Goal: Task Accomplishment & Management: Use online tool/utility

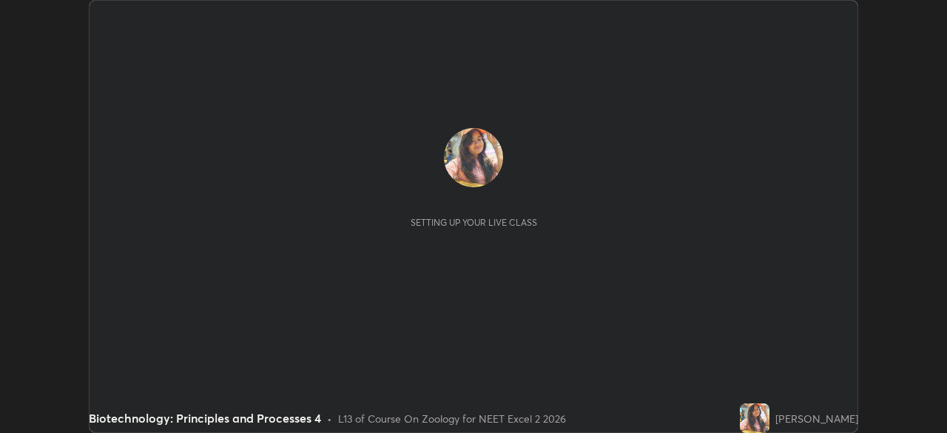
scroll to position [433, 946]
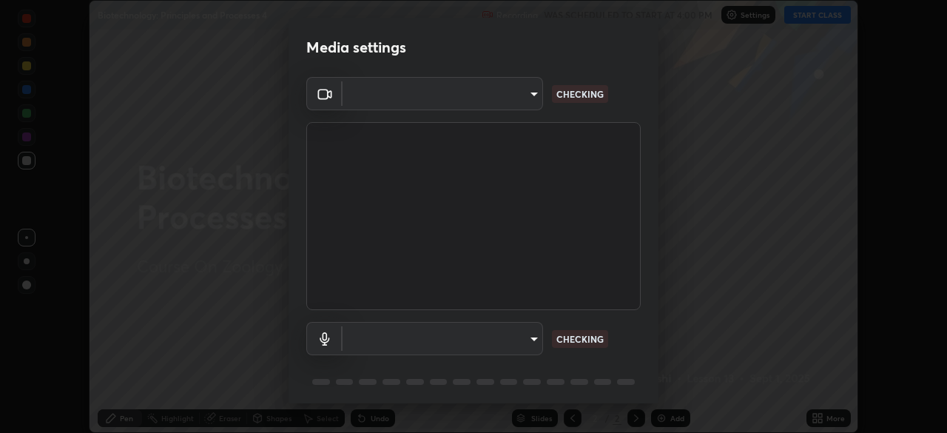
type input "7db3104c3122a209b332b64619111aa91615a24fb0de166504fa5909fce8eb30"
click at [527, 335] on body "Erase all Biotechnology: Principles and Processes 4 Recording WAS SCHEDULED TO …" at bounding box center [473, 216] width 947 height 433
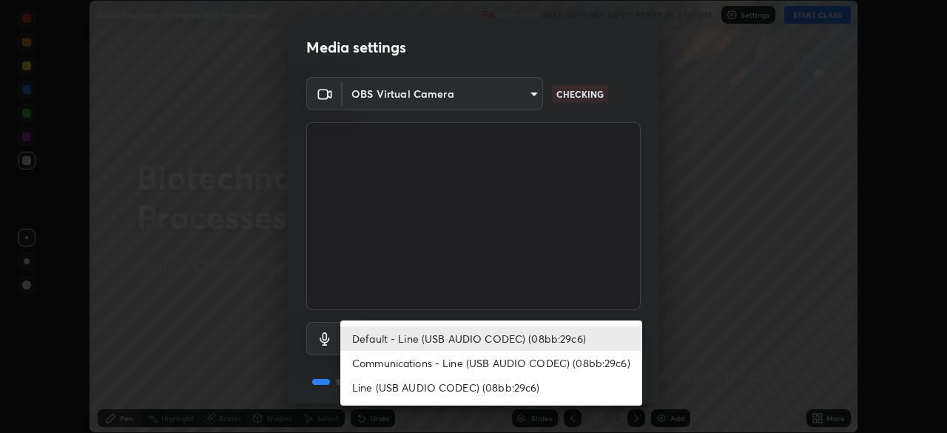
click at [404, 362] on li "Communications - Line (USB AUDIO CODEC) (08bb:29c6)" at bounding box center [491, 363] width 302 height 24
type input "communications"
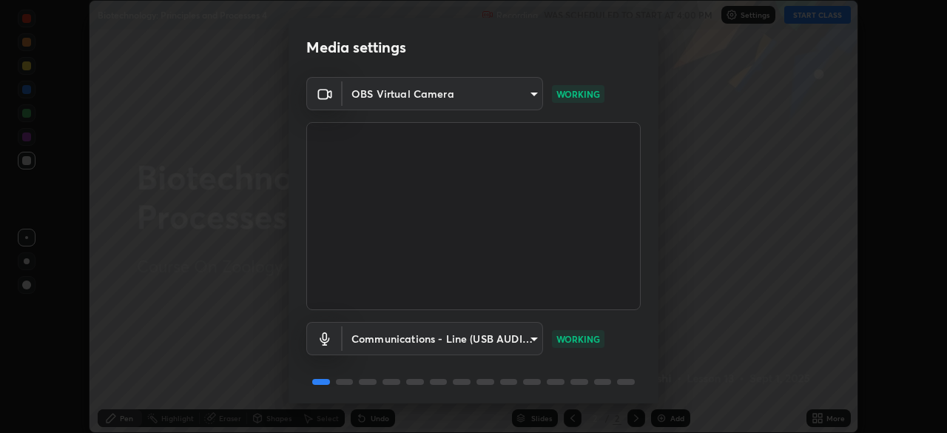
scroll to position [53, 0]
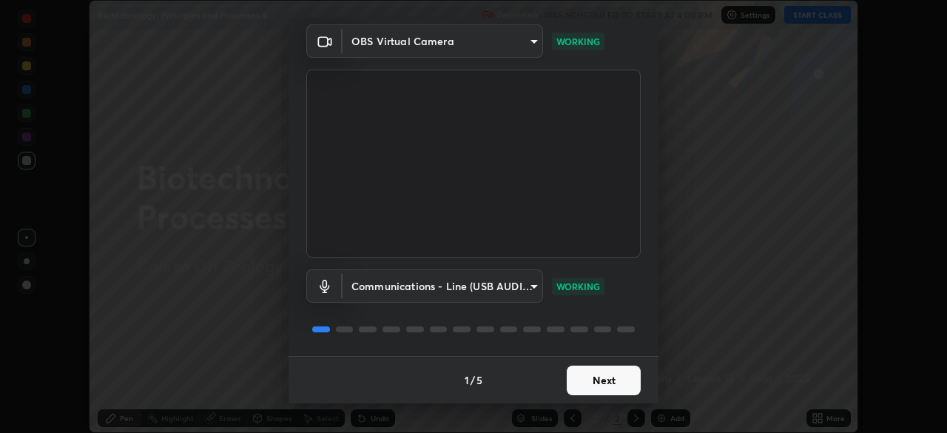
click at [585, 385] on button "Next" at bounding box center [603, 380] width 74 height 30
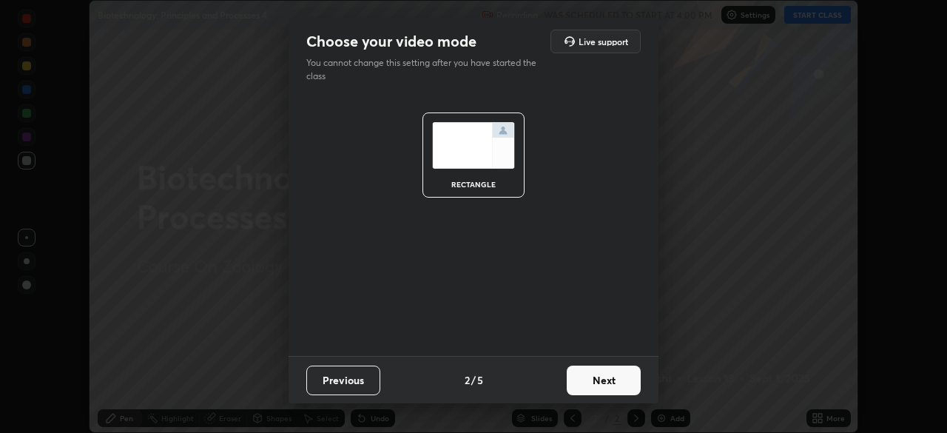
scroll to position [0, 0]
click at [589, 385] on button "Next" at bounding box center [603, 380] width 74 height 30
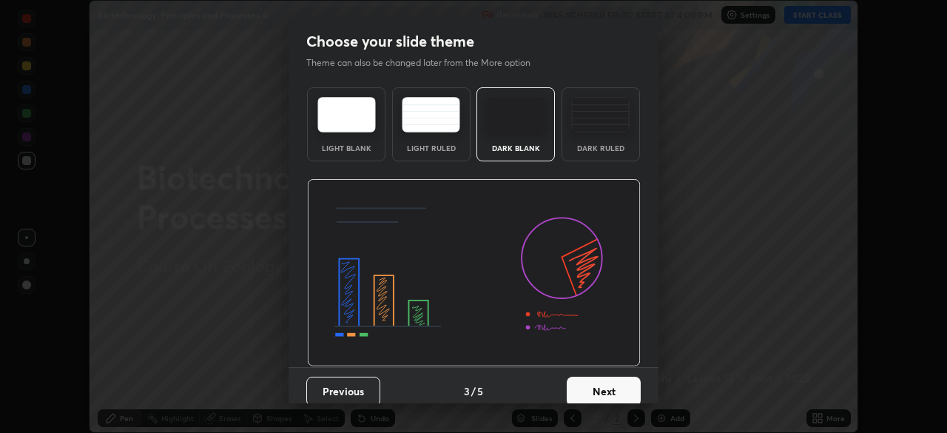
click at [590, 381] on button "Next" at bounding box center [603, 391] width 74 height 30
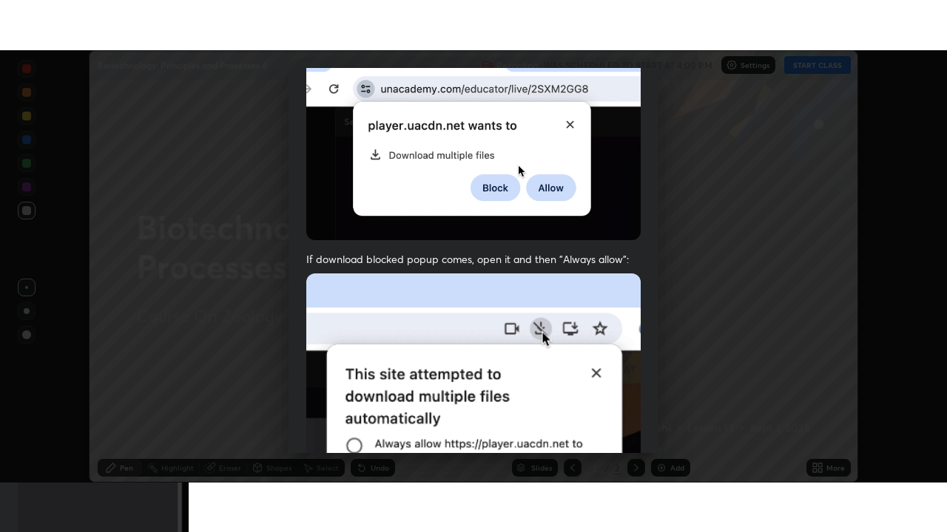
scroll to position [354, 0]
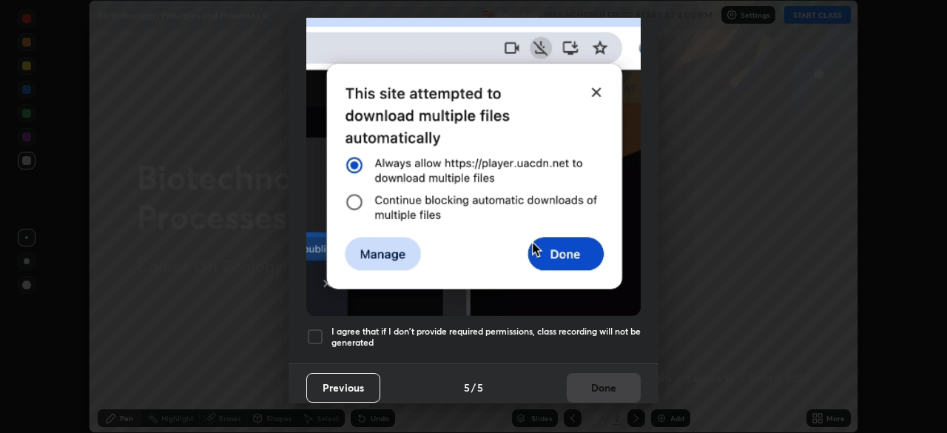
click at [317, 328] on div at bounding box center [315, 337] width 18 height 18
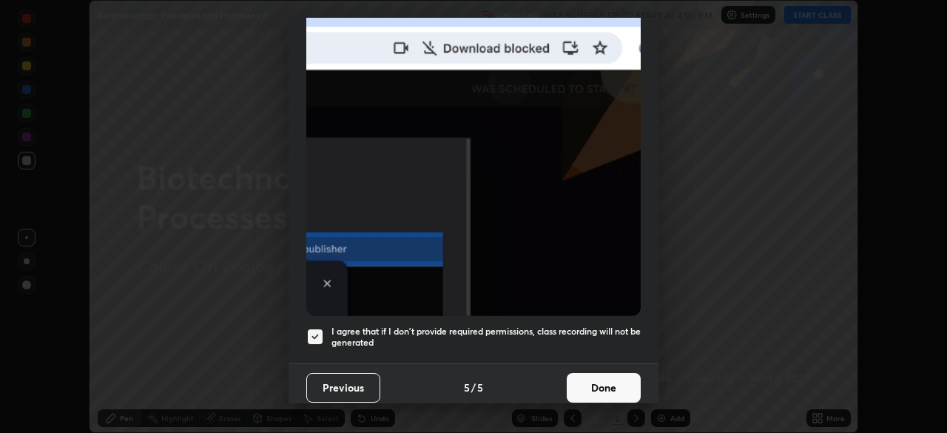
click at [579, 387] on button "Done" at bounding box center [603, 388] width 74 height 30
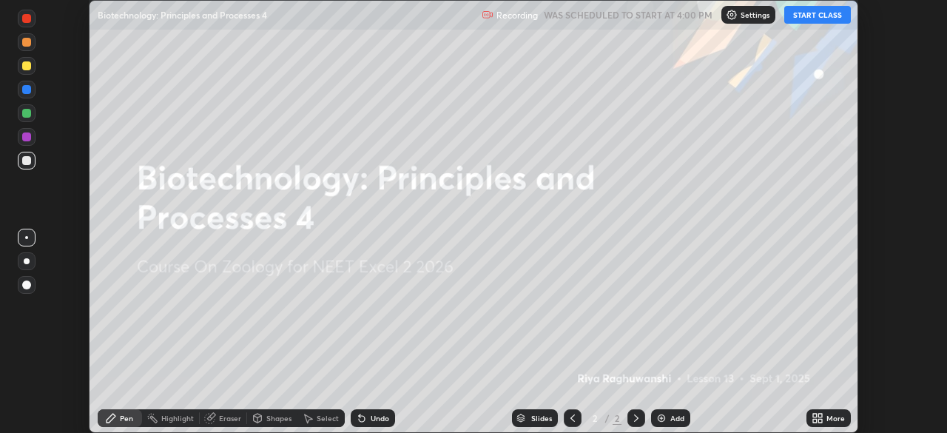
click at [816, 21] on button "START CLASS" at bounding box center [817, 15] width 67 height 18
click at [813, 418] on icon at bounding box center [817, 418] width 12 height 12
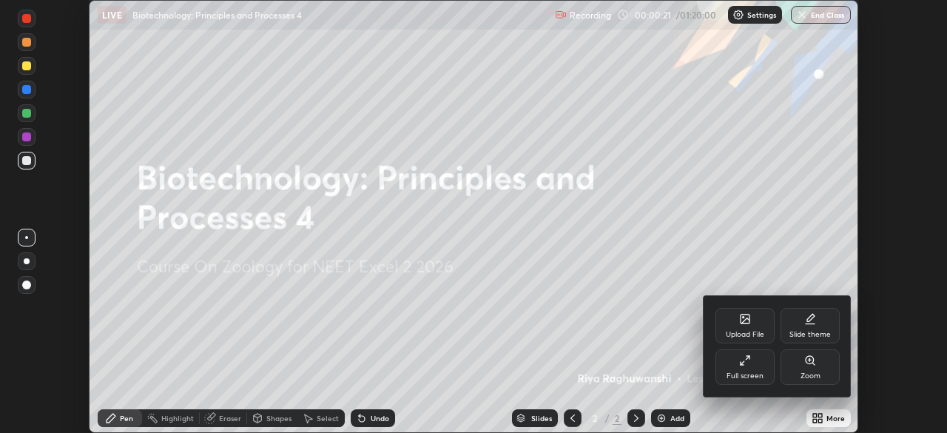
click at [739, 328] on div "Upload File" at bounding box center [744, 325] width 59 height 35
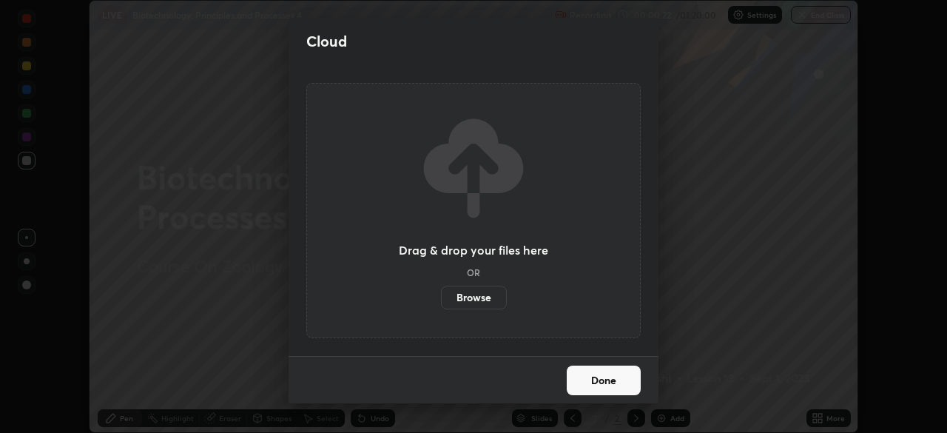
click at [482, 295] on label "Browse" at bounding box center [474, 297] width 66 height 24
click at [441, 295] on input "Browse" at bounding box center [441, 297] width 0 height 24
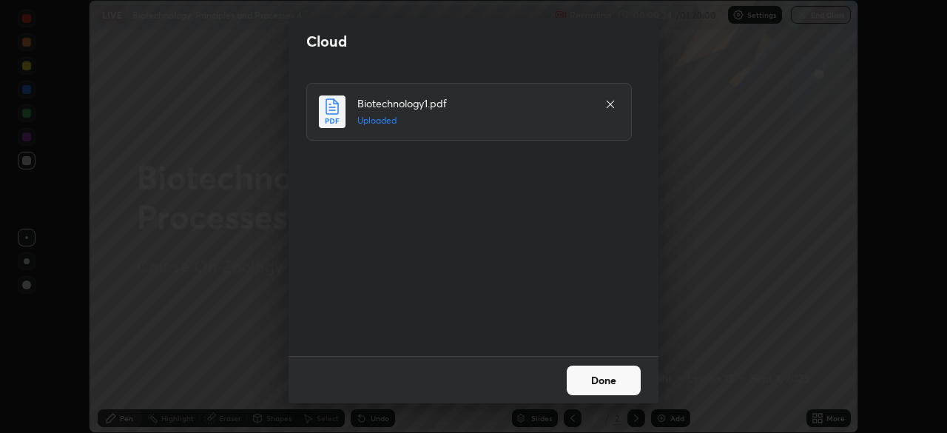
click at [593, 378] on button "Done" at bounding box center [603, 380] width 74 height 30
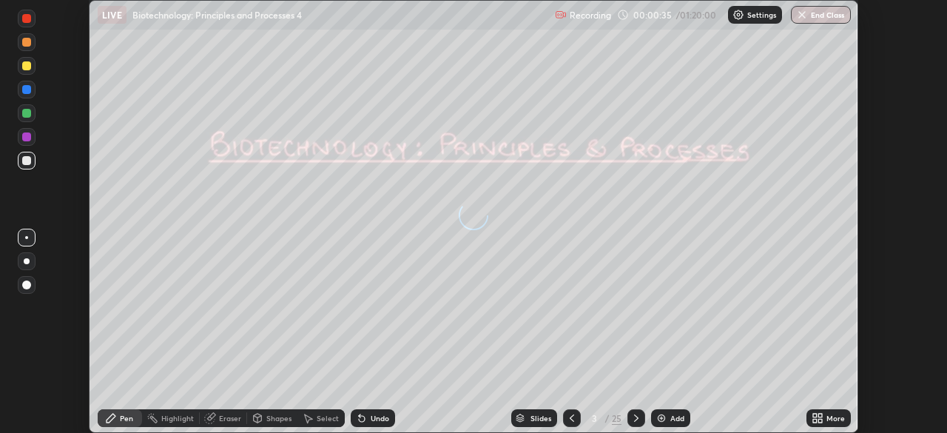
click at [567, 424] on div at bounding box center [572, 418] width 18 height 18
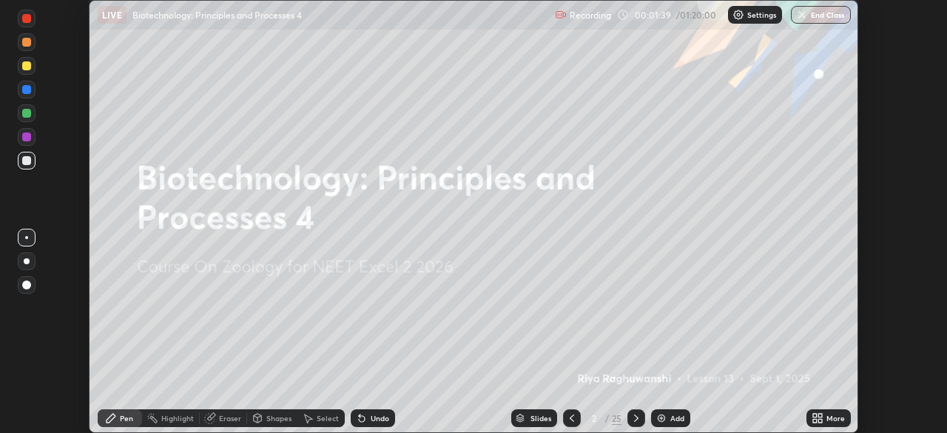
click at [813, 416] on icon at bounding box center [815, 415] width 4 height 4
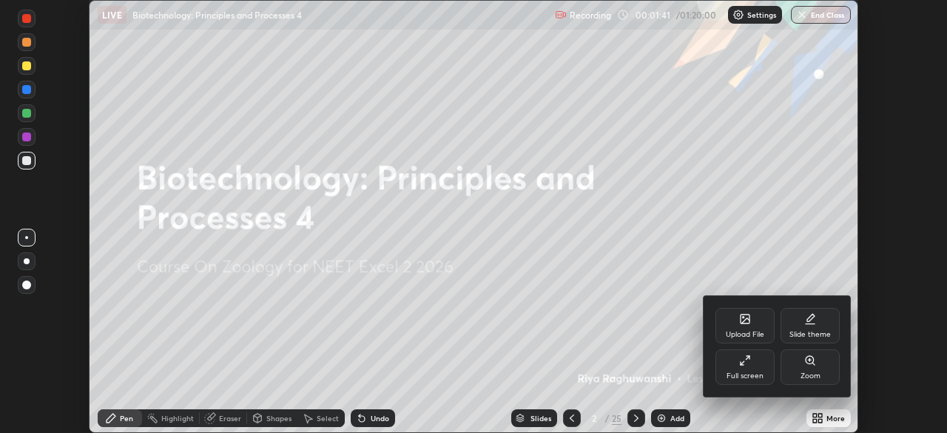
click at [731, 369] on div "Full screen" at bounding box center [744, 366] width 59 height 35
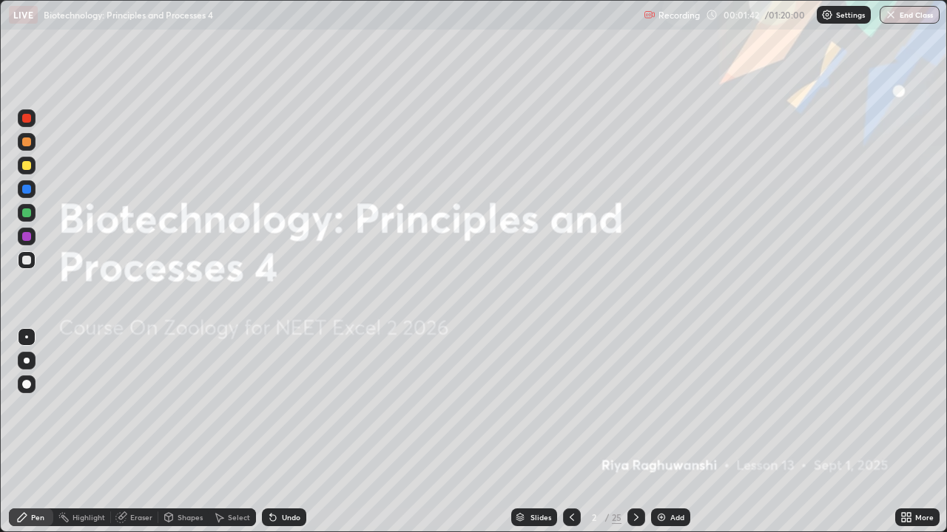
scroll to position [532, 947]
click at [539, 432] on div "Slides" at bounding box center [540, 517] width 21 height 7
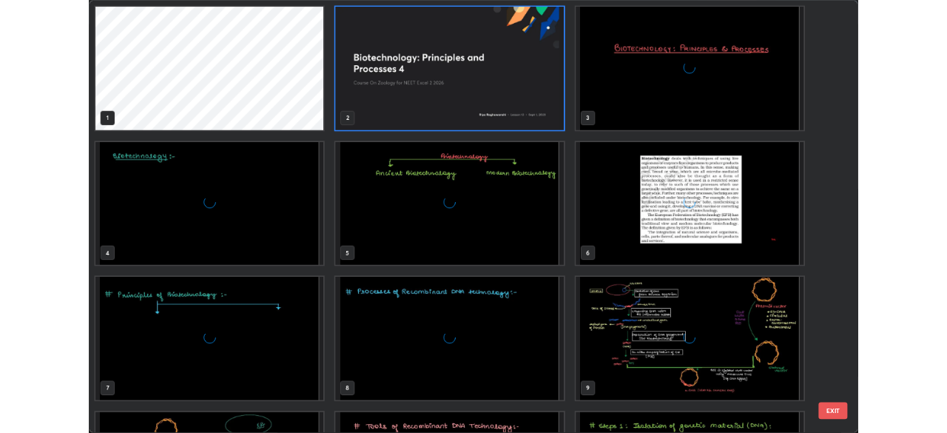
scroll to position [527, 938]
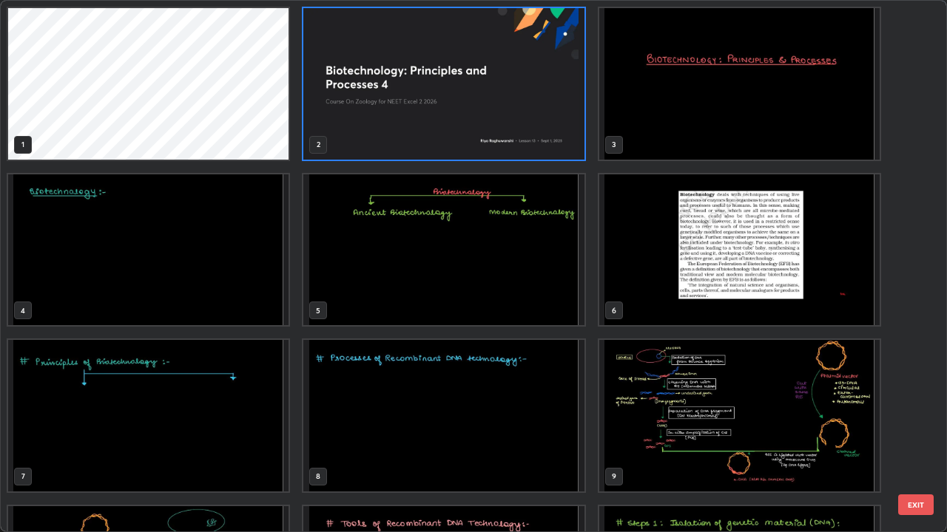
click at [705, 432] on img "grid" at bounding box center [739, 416] width 280 height 152
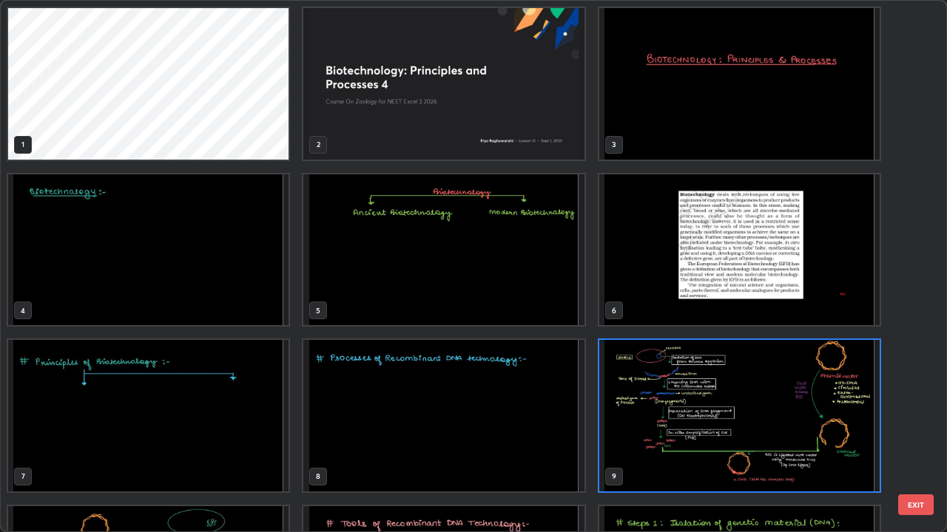
click at [711, 430] on img "grid" at bounding box center [739, 416] width 280 height 152
click at [714, 427] on img "grid" at bounding box center [739, 416] width 280 height 152
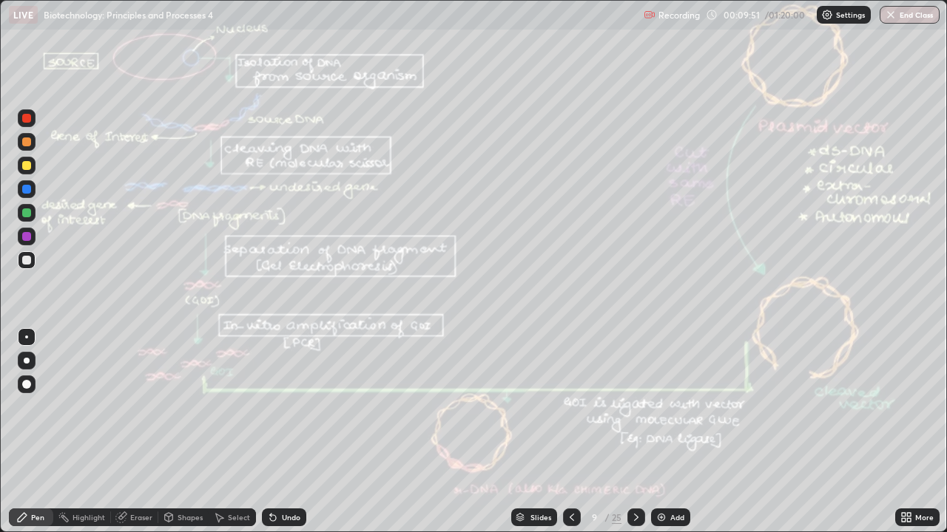
click at [634, 432] on icon at bounding box center [636, 518] width 12 height 12
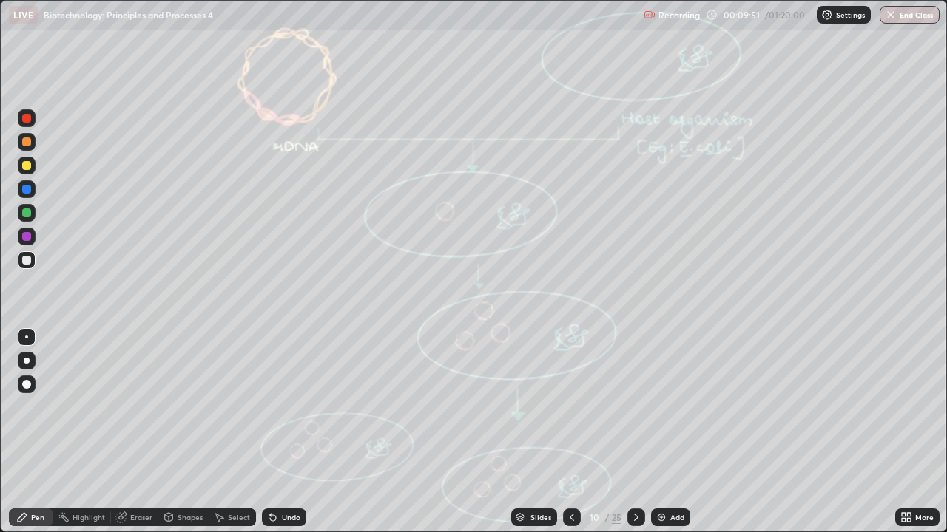
click at [636, 432] on icon at bounding box center [636, 518] width 12 height 12
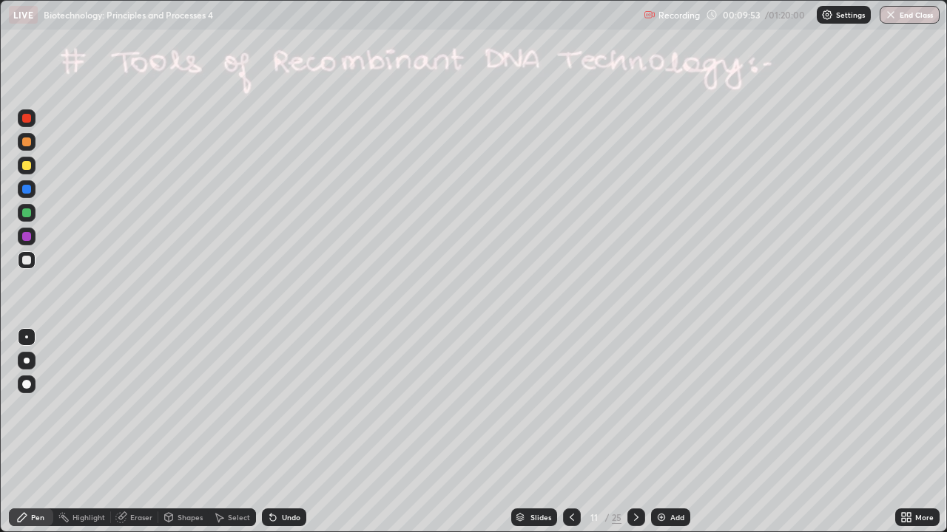
click at [632, 432] on div at bounding box center [636, 518] width 18 height 18
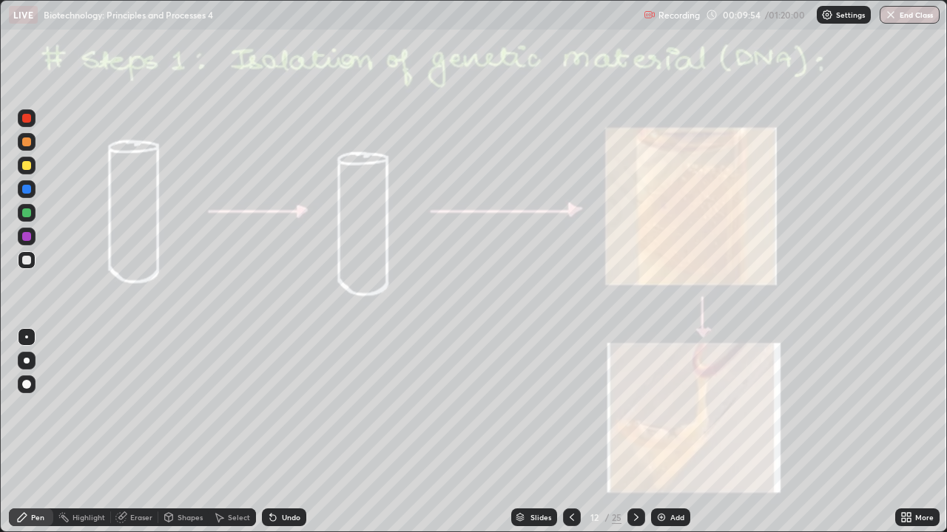
click at [641, 432] on div at bounding box center [636, 518] width 18 height 18
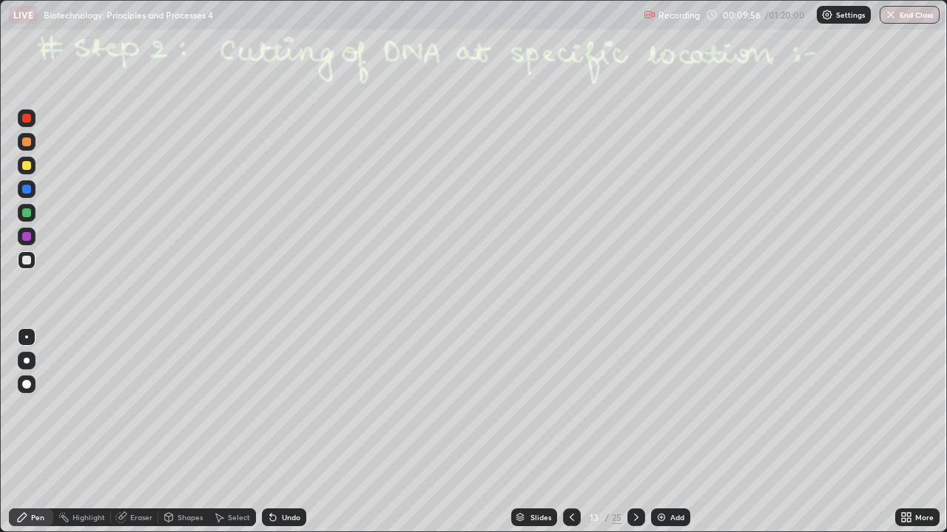
click at [643, 432] on div at bounding box center [636, 518] width 18 height 18
click at [637, 432] on div at bounding box center [636, 518] width 18 height 18
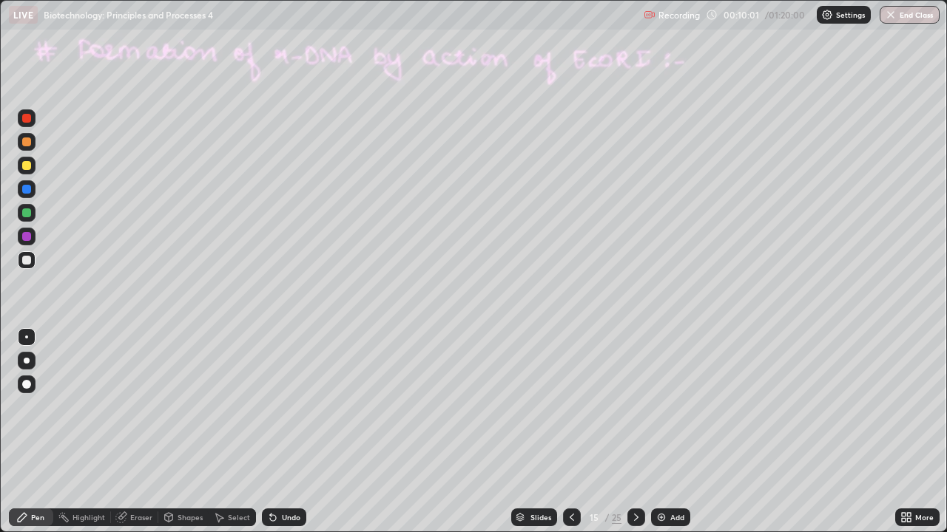
click at [570, 432] on icon at bounding box center [572, 518] width 12 height 12
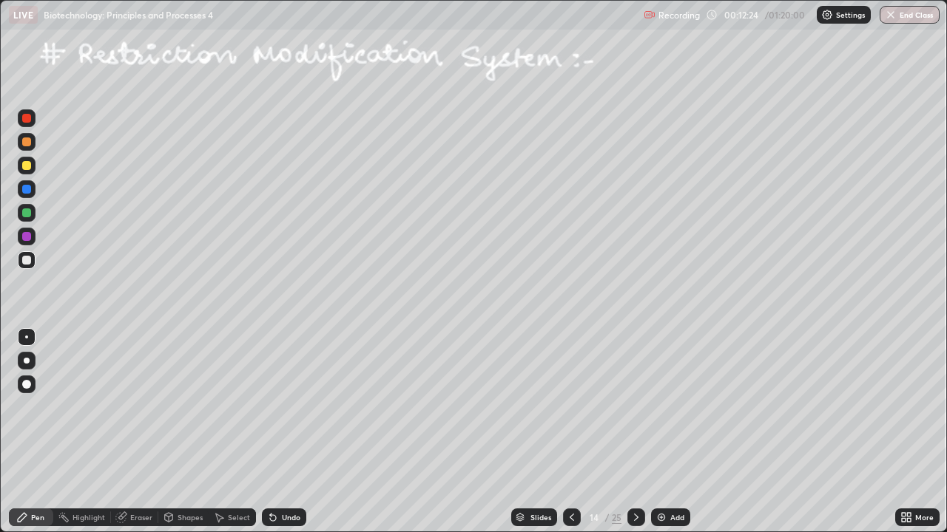
click at [635, 432] on icon at bounding box center [636, 518] width 12 height 12
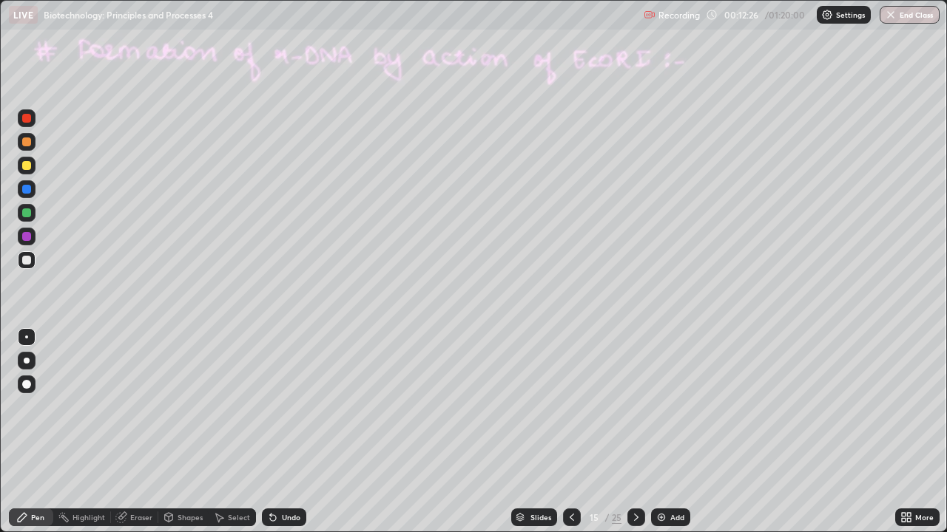
click at [634, 432] on icon at bounding box center [636, 518] width 12 height 12
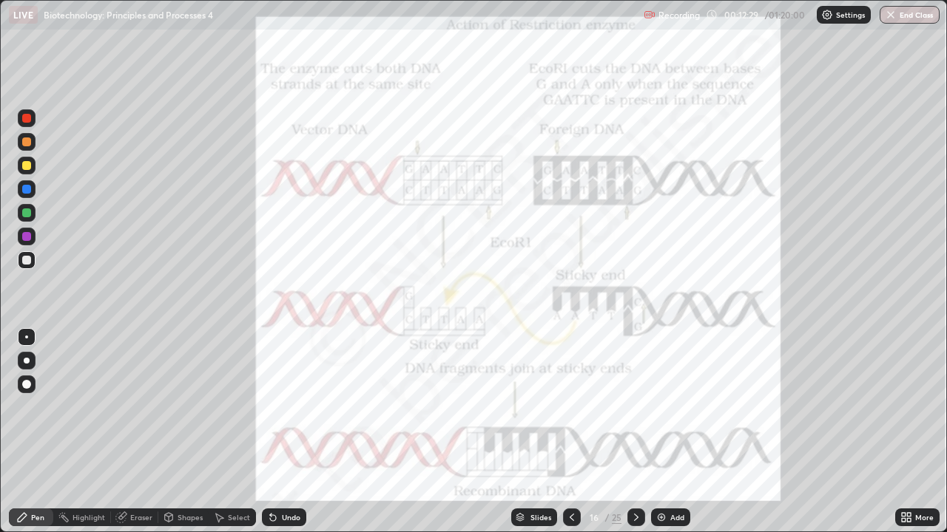
click at [570, 432] on icon at bounding box center [571, 517] width 4 height 7
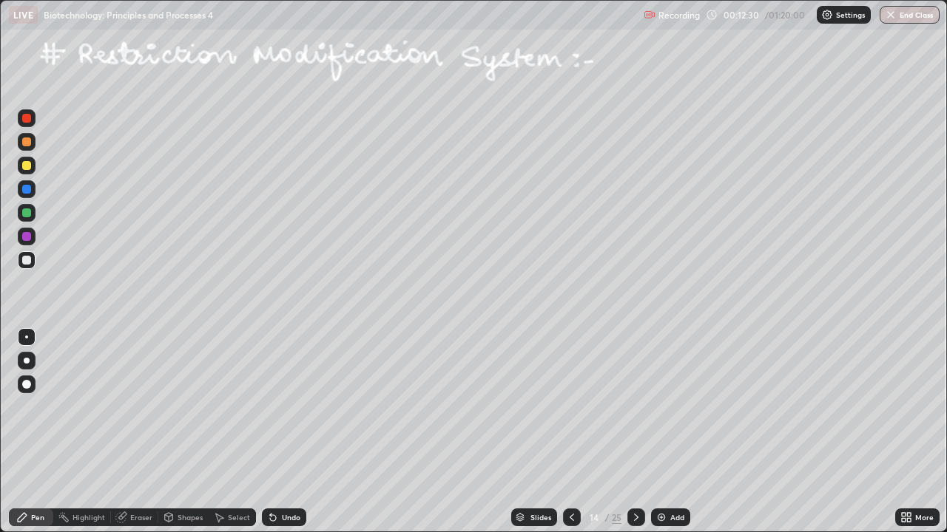
click at [570, 432] on icon at bounding box center [571, 517] width 4 height 7
click at [33, 237] on div at bounding box center [27, 237] width 18 height 18
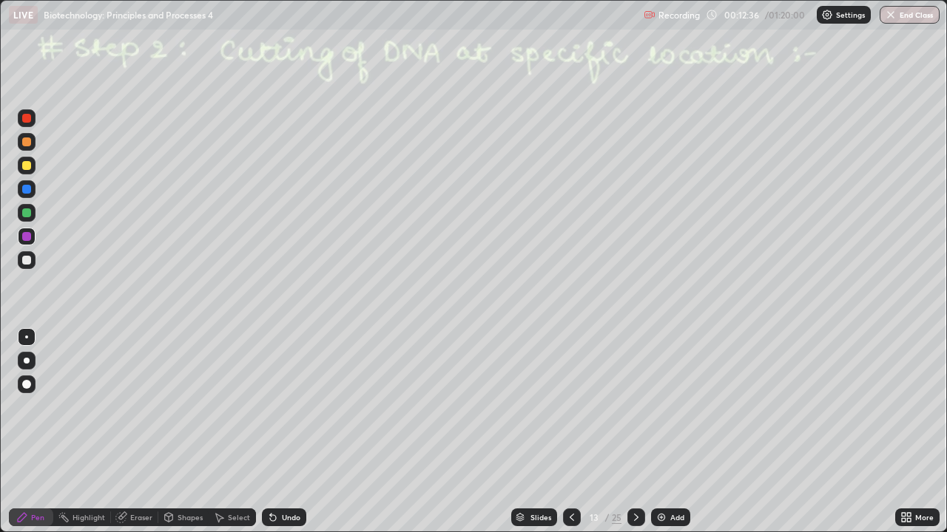
click at [27, 166] on div at bounding box center [26, 165] width 9 height 9
click at [27, 337] on div at bounding box center [26, 337] width 3 height 3
click at [24, 211] on div at bounding box center [26, 213] width 9 height 9
click at [637, 432] on icon at bounding box center [636, 518] width 12 height 12
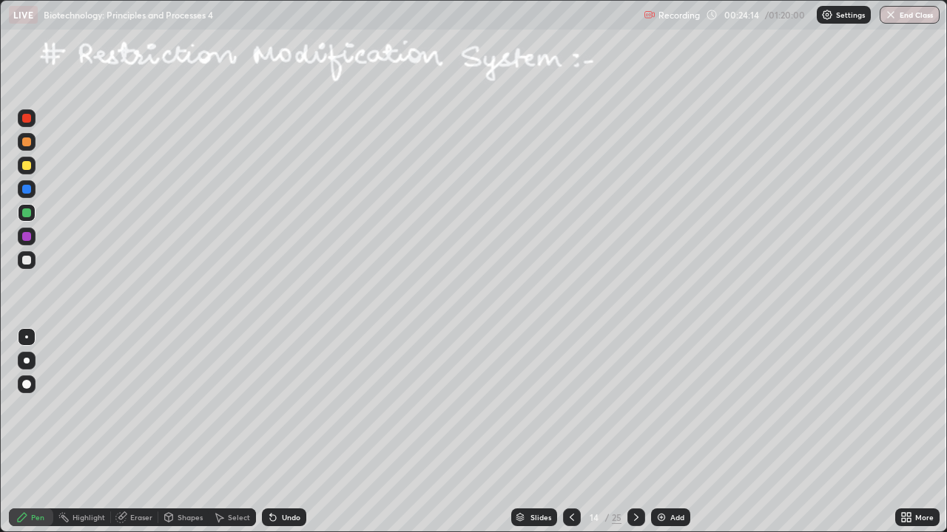
click at [636, 432] on icon at bounding box center [636, 518] width 12 height 12
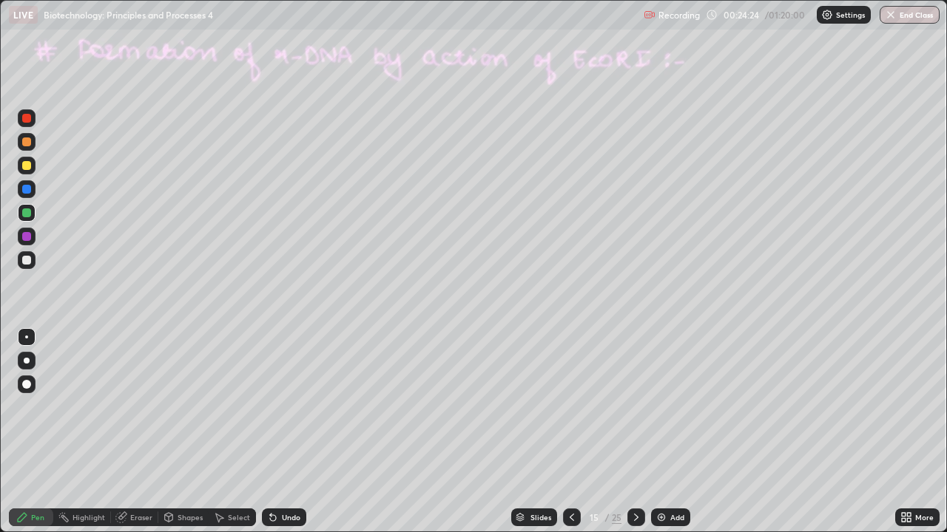
click at [637, 432] on icon at bounding box center [636, 518] width 12 height 12
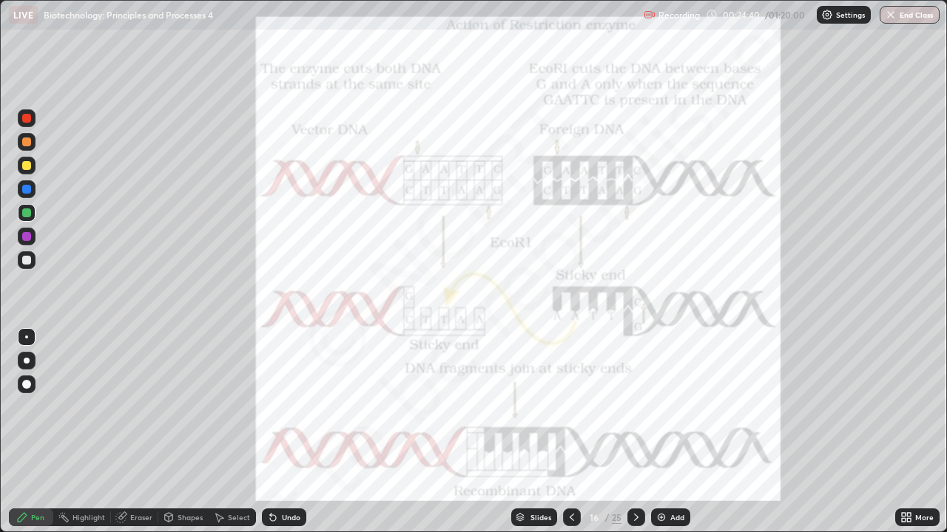
click at [26, 118] on div at bounding box center [26, 118] width 9 height 9
click at [570, 432] on icon at bounding box center [572, 518] width 12 height 12
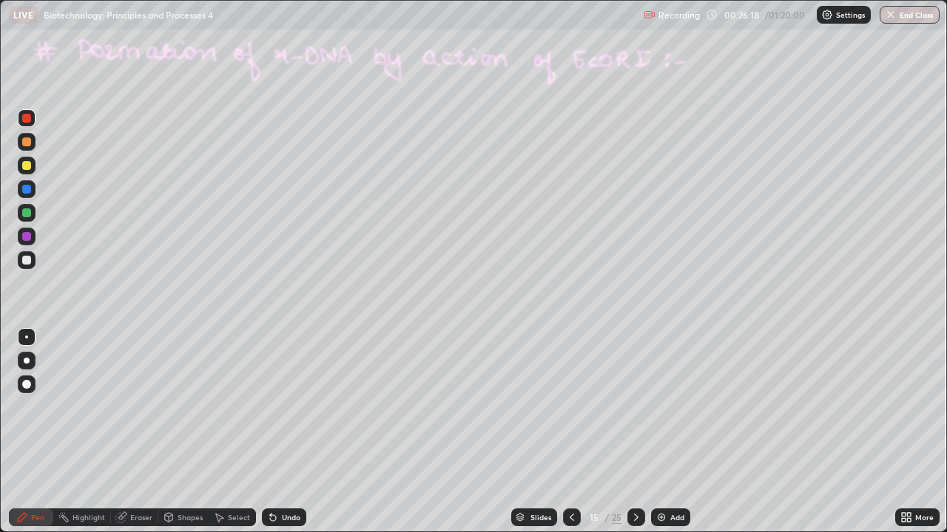
click at [27, 166] on div at bounding box center [26, 165] width 9 height 9
click at [27, 189] on div at bounding box center [26, 189] width 9 height 9
click at [282, 432] on div "Undo" at bounding box center [291, 517] width 18 height 7
click at [27, 145] on div at bounding box center [26, 142] width 9 height 9
click at [25, 260] on div at bounding box center [26, 260] width 9 height 9
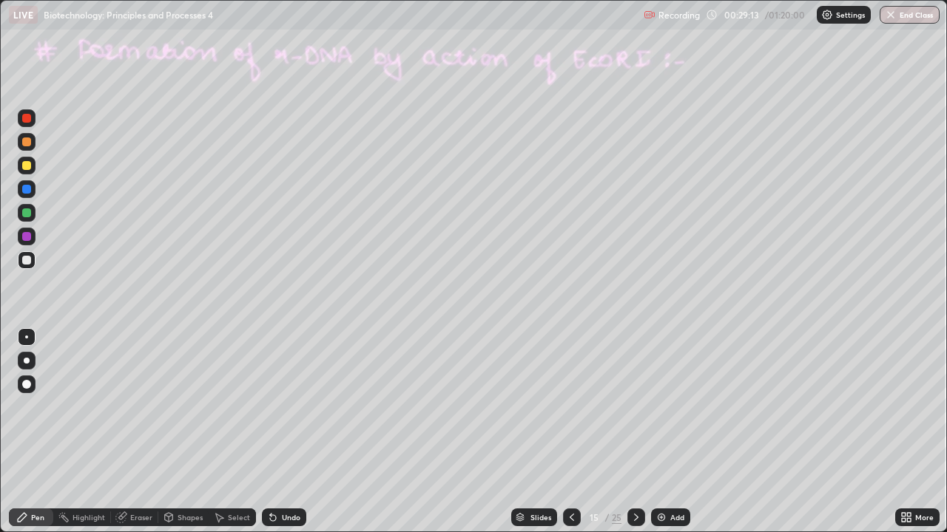
click at [25, 143] on div at bounding box center [26, 142] width 9 height 9
click at [24, 117] on div at bounding box center [26, 118] width 9 height 9
click at [24, 260] on div at bounding box center [26, 260] width 9 height 9
click at [272, 432] on icon at bounding box center [273, 518] width 12 height 12
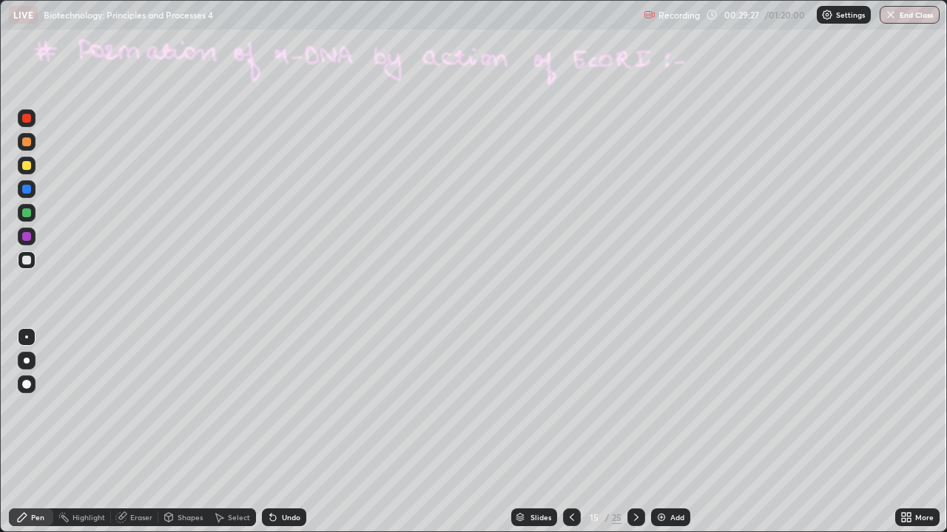
click at [24, 173] on div at bounding box center [27, 166] width 18 height 18
click at [25, 116] on div at bounding box center [26, 118] width 9 height 9
click at [26, 260] on div at bounding box center [26, 260] width 9 height 9
click at [24, 188] on div at bounding box center [26, 189] width 9 height 9
click at [26, 142] on div at bounding box center [26, 142] width 9 height 9
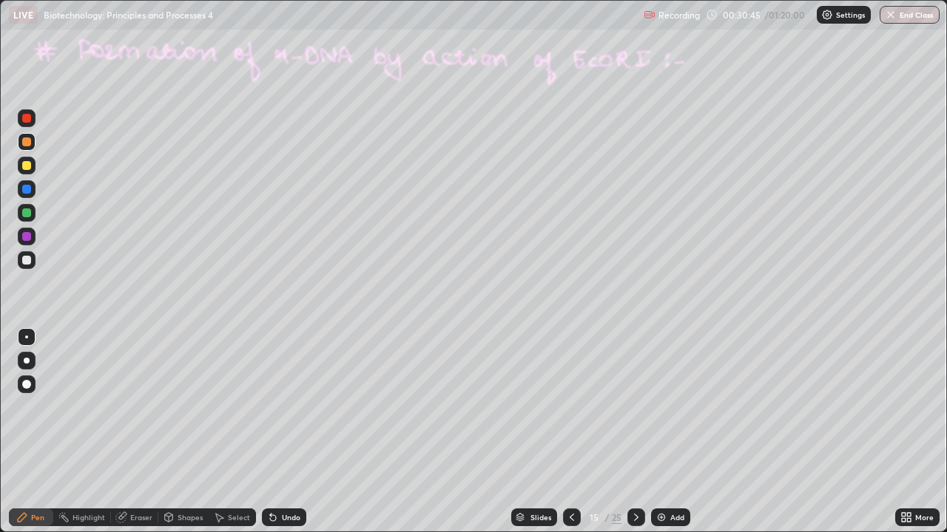
click at [27, 258] on div at bounding box center [26, 260] width 9 height 9
click at [282, 432] on div "Undo" at bounding box center [291, 517] width 18 height 7
click at [26, 160] on div at bounding box center [27, 166] width 18 height 18
click at [26, 193] on div at bounding box center [26, 189] width 9 height 9
click at [27, 141] on div at bounding box center [26, 142] width 9 height 9
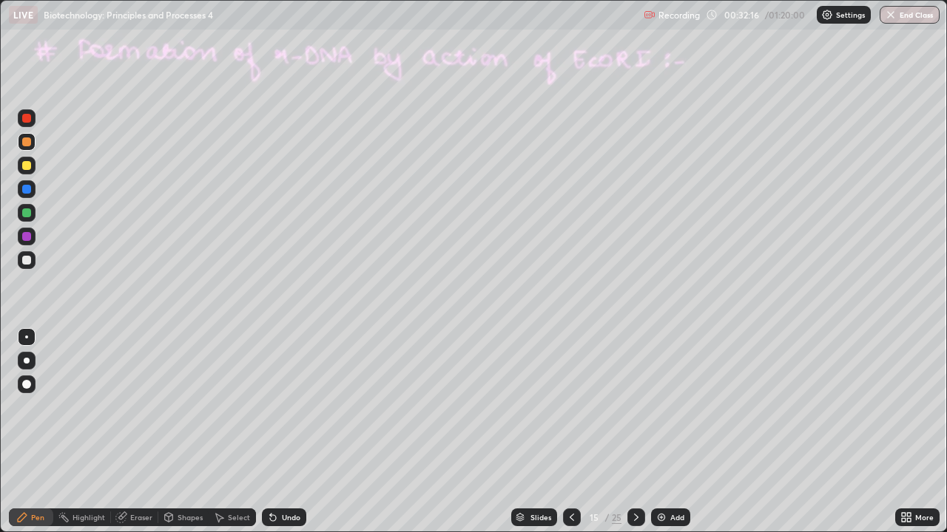
click at [35, 166] on div at bounding box center [27, 166] width 18 height 18
click at [117, 432] on icon at bounding box center [121, 518] width 12 height 12
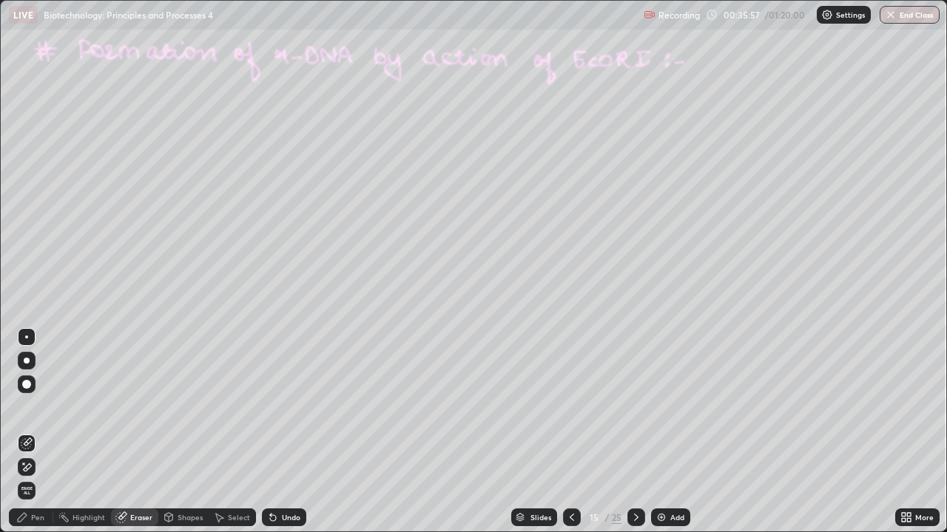
click at [634, 432] on icon at bounding box center [636, 518] width 12 height 12
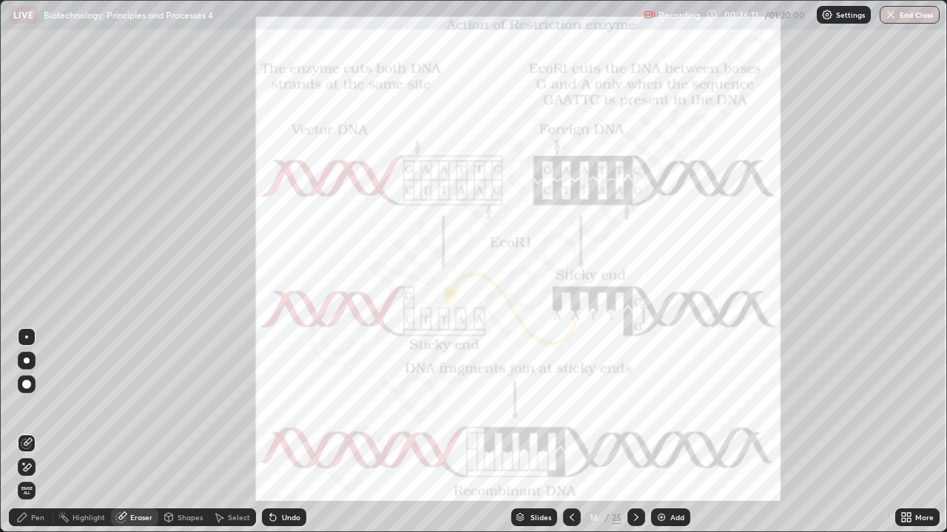
click at [609, 432] on div "16 / 25" at bounding box center [604, 518] width 82 height 30
click at [634, 432] on icon at bounding box center [636, 518] width 12 height 12
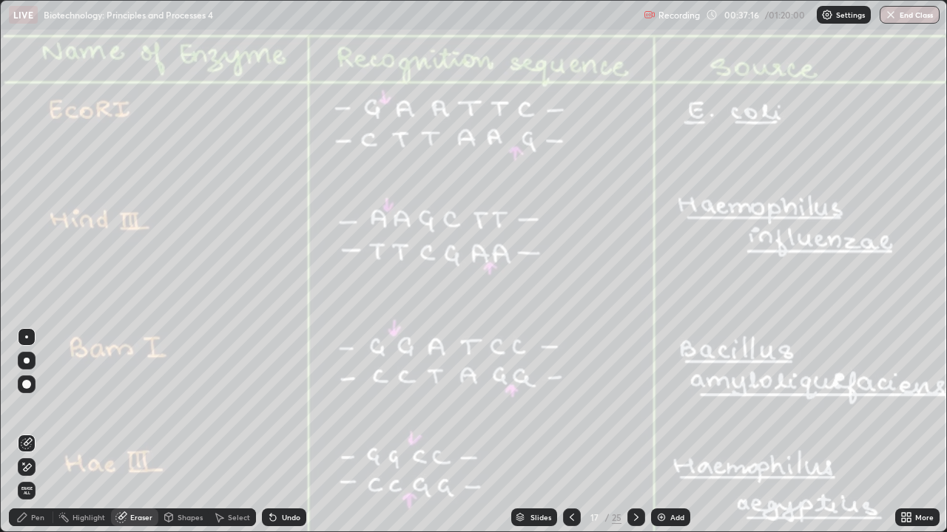
click at [634, 432] on icon at bounding box center [636, 518] width 12 height 12
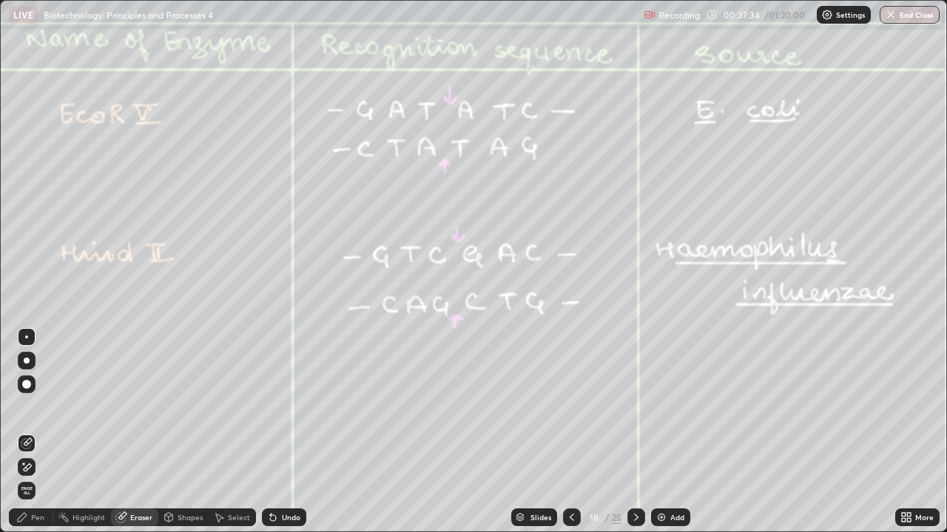
click at [37, 432] on div "Pen" at bounding box center [37, 517] width 13 height 7
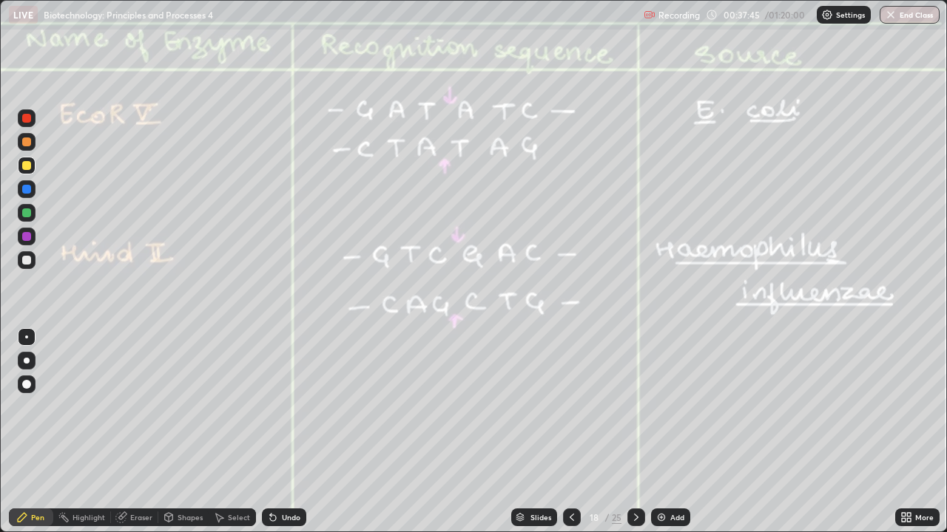
click at [569, 432] on icon at bounding box center [571, 517] width 4 height 7
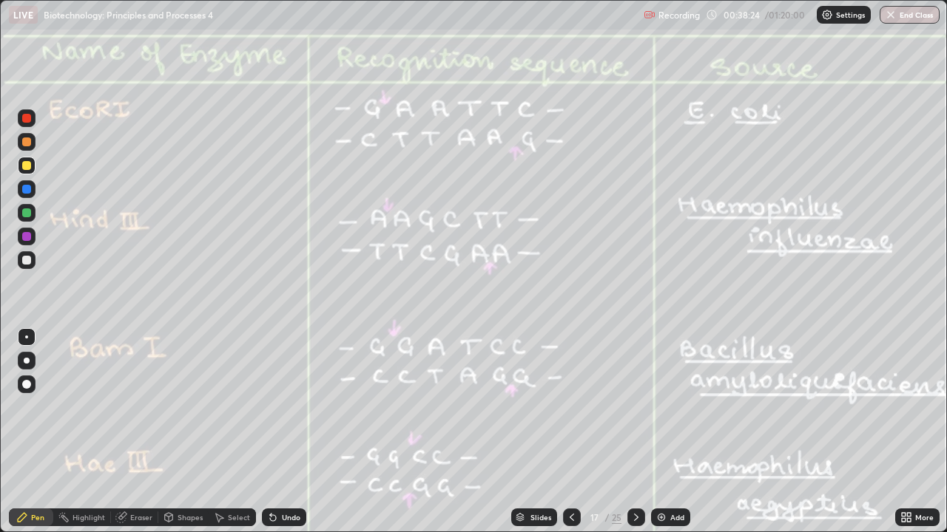
click at [634, 432] on icon at bounding box center [636, 518] width 12 height 12
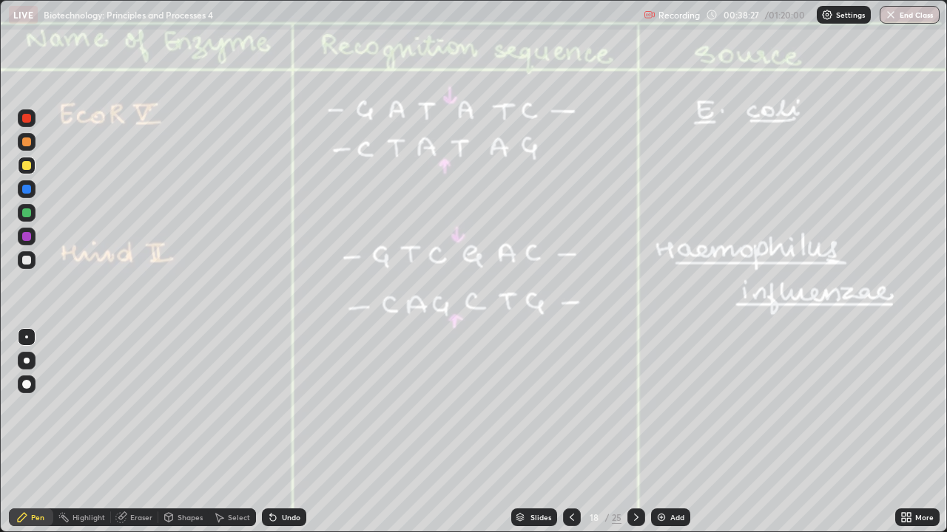
click at [572, 432] on icon at bounding box center [572, 518] width 12 height 12
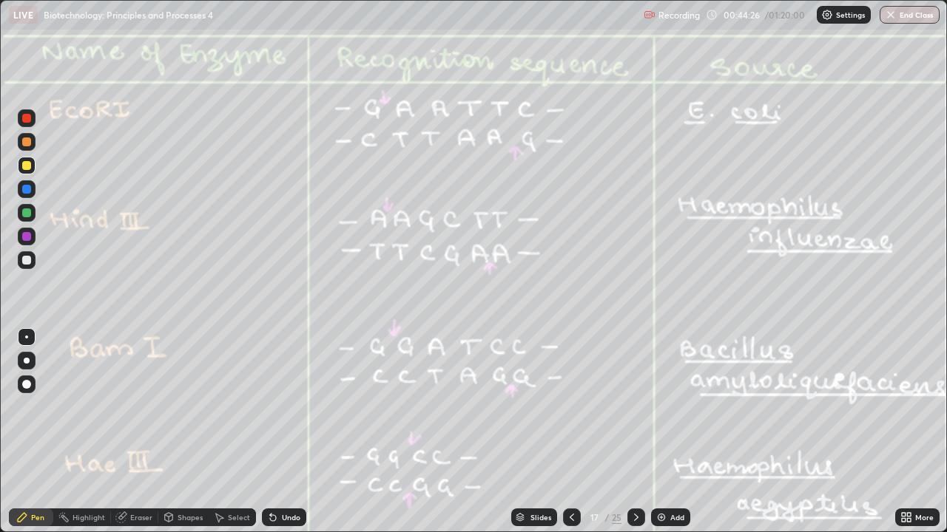
click at [634, 432] on icon at bounding box center [636, 518] width 12 height 12
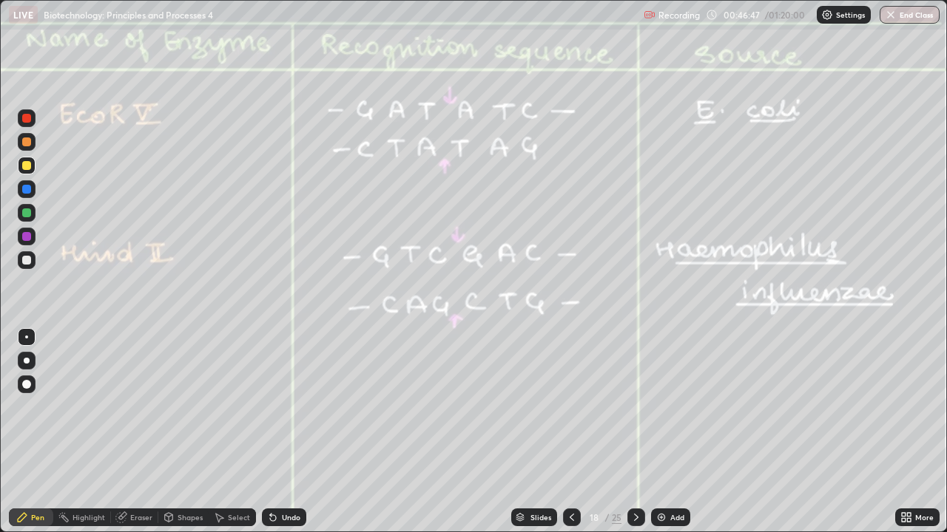
click at [634, 432] on icon at bounding box center [636, 518] width 12 height 12
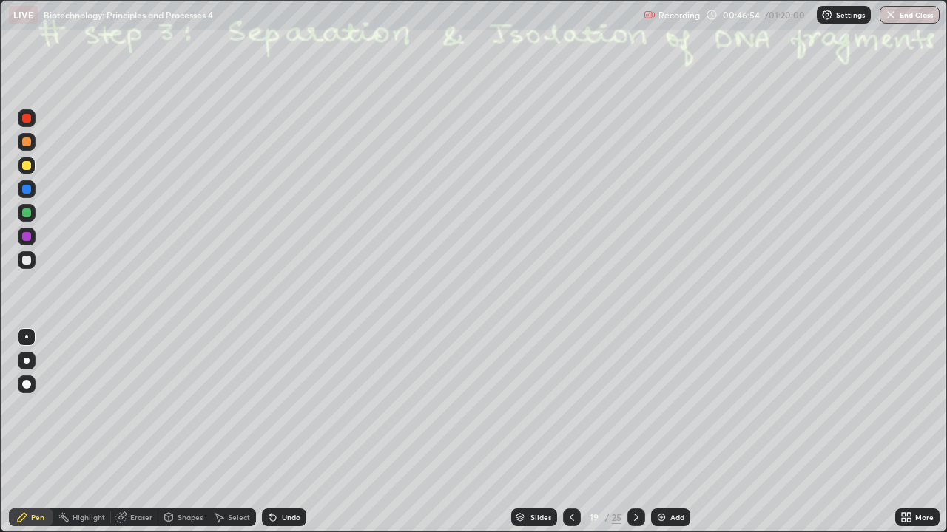
click at [29, 257] on div at bounding box center [26, 260] width 9 height 9
click at [235, 432] on div "Select" at bounding box center [239, 517] width 22 height 7
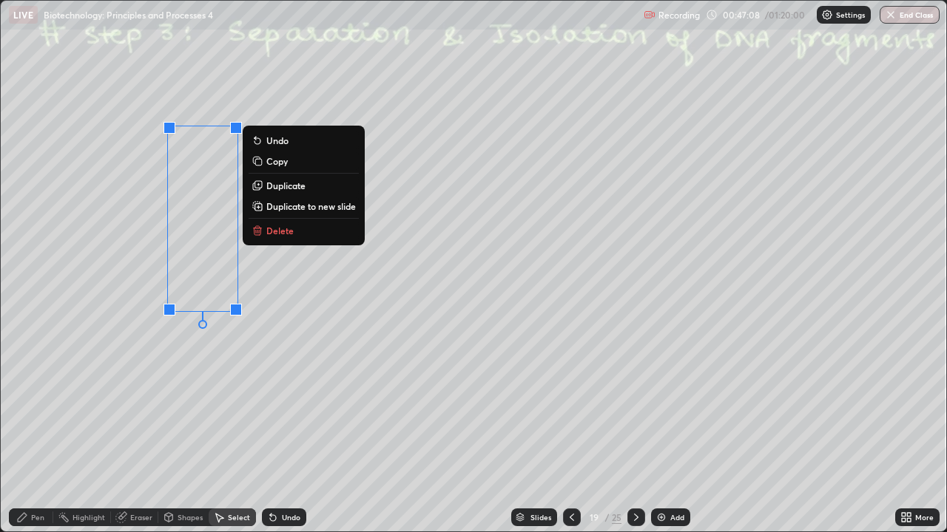
click at [271, 162] on p "Copy" at bounding box center [276, 161] width 21 height 12
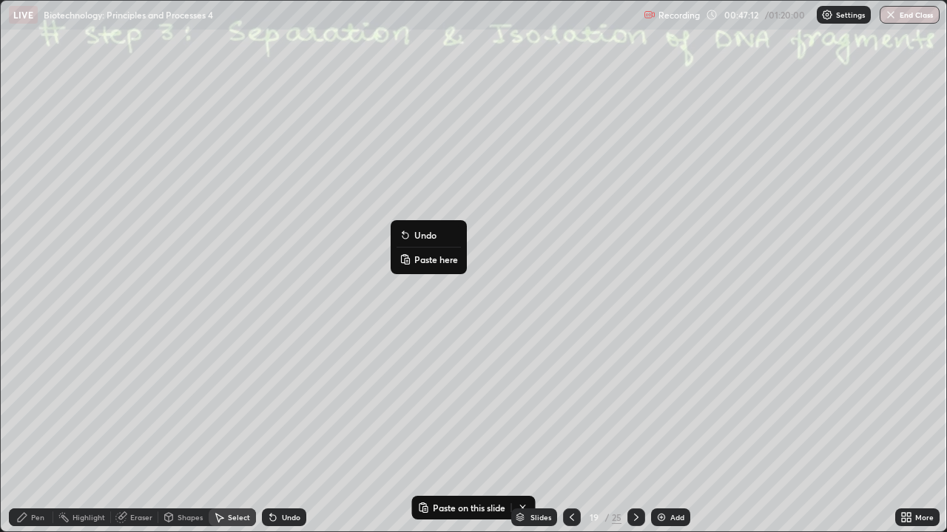
click at [430, 262] on p "Paste here" at bounding box center [436, 260] width 44 height 12
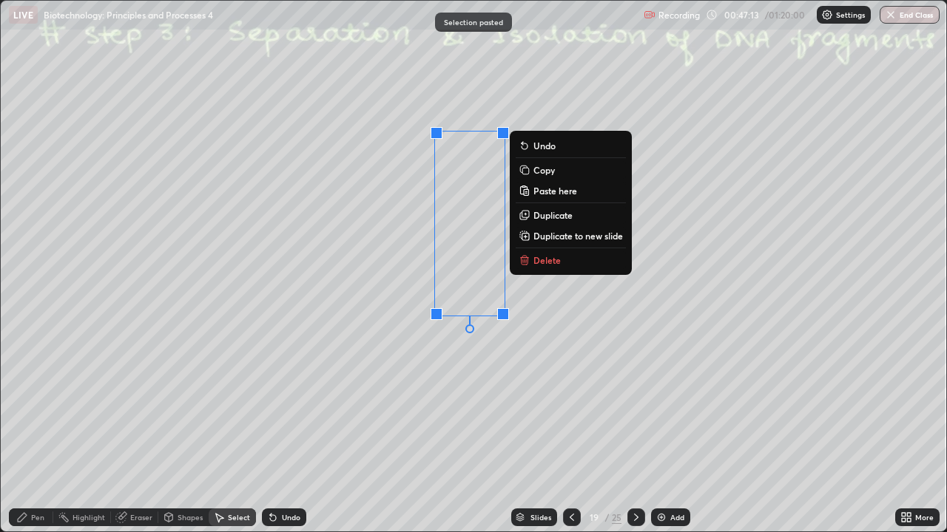
click at [542, 206] on button "Duplicate" at bounding box center [570, 215] width 110 height 18
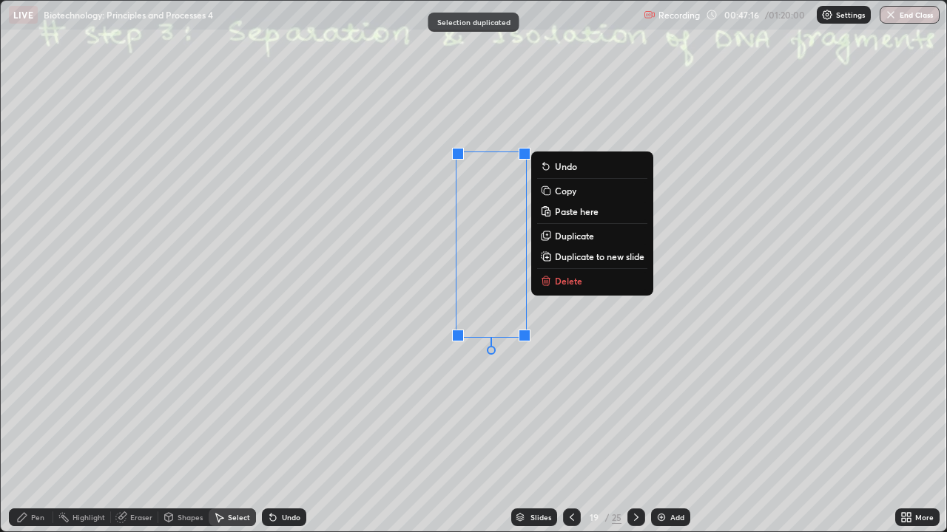
click at [549, 281] on icon at bounding box center [546, 281] width 12 height 12
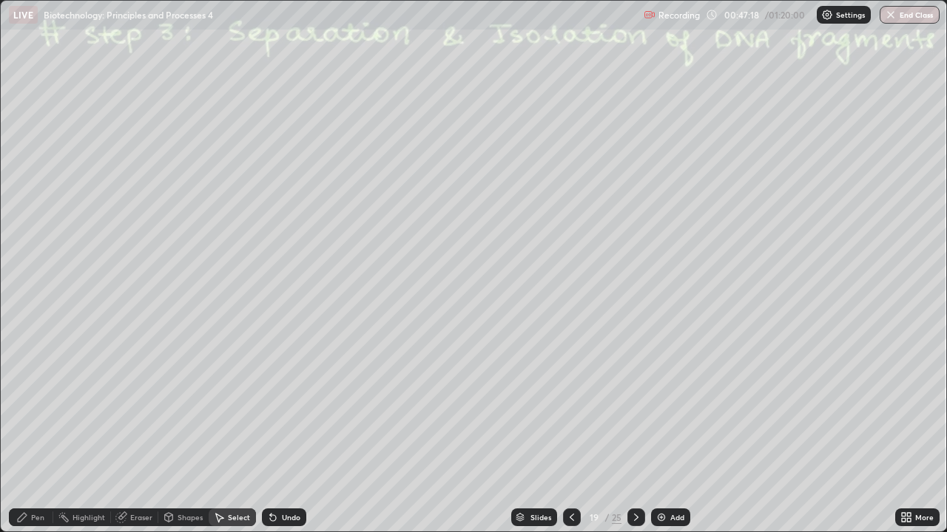
click at [30, 432] on div "Pen" at bounding box center [31, 518] width 44 height 18
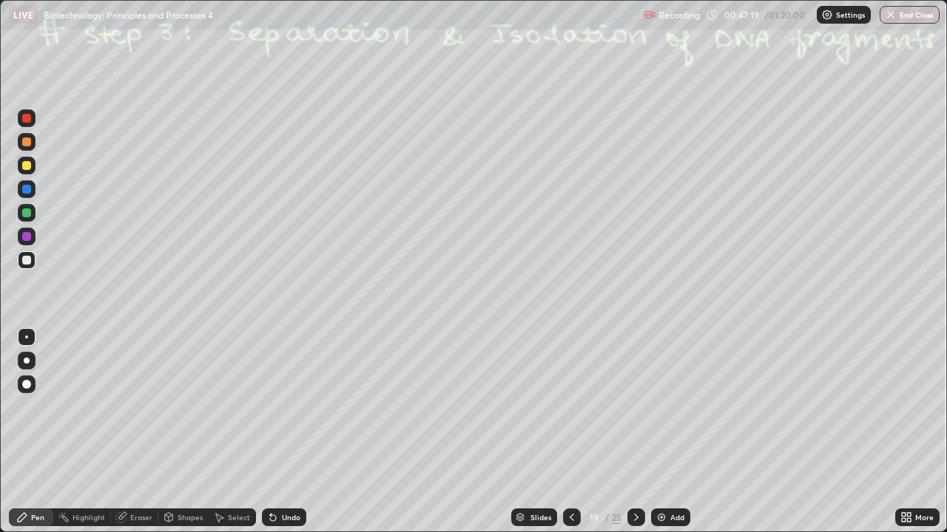
click at [26, 143] on div at bounding box center [26, 142] width 9 height 9
click at [24, 214] on div at bounding box center [26, 213] width 9 height 9
click at [25, 237] on div at bounding box center [26, 236] width 9 height 9
click at [27, 163] on div at bounding box center [26, 165] width 9 height 9
click at [27, 142] on div at bounding box center [26, 142] width 9 height 9
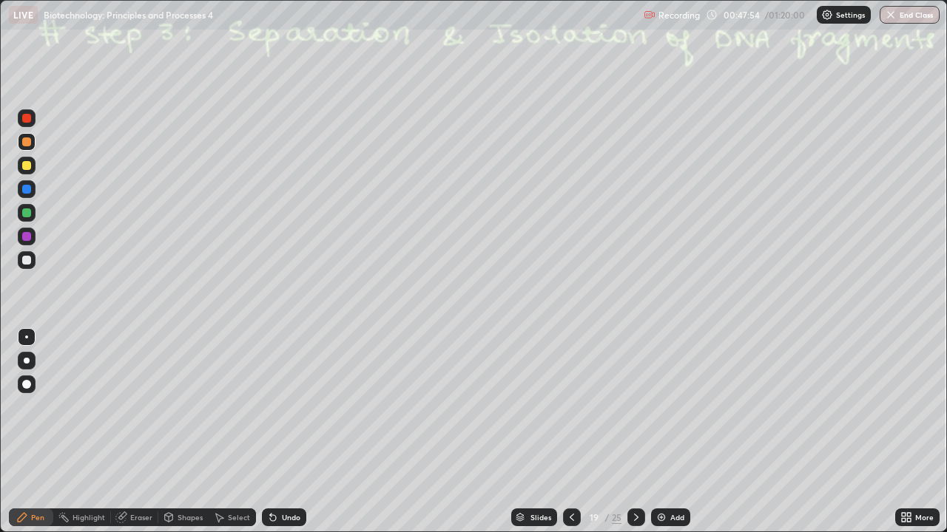
click at [30, 232] on div at bounding box center [27, 237] width 18 height 18
click at [23, 211] on div at bounding box center [26, 213] width 9 height 9
click at [29, 240] on div at bounding box center [26, 236] width 9 height 9
click at [24, 167] on div at bounding box center [26, 165] width 9 height 9
click at [26, 212] on div at bounding box center [26, 213] width 9 height 9
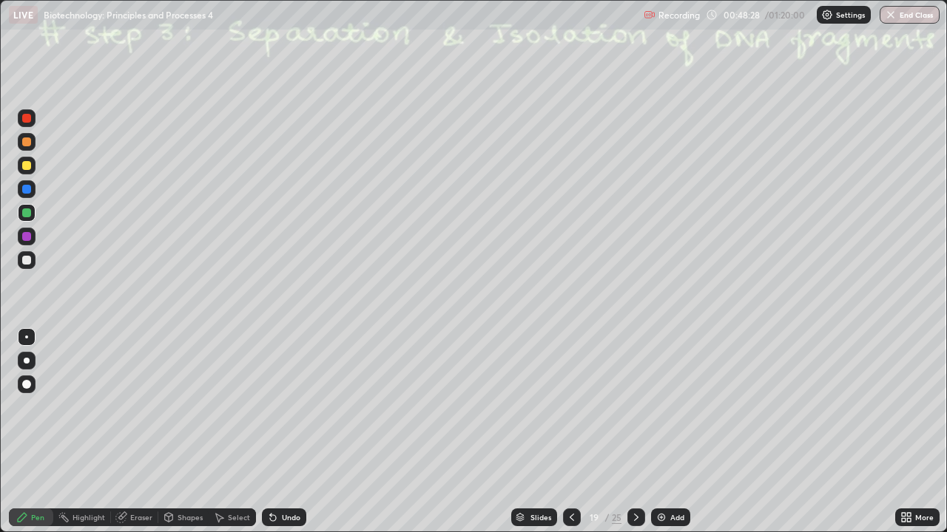
click at [23, 261] on div at bounding box center [26, 260] width 9 height 9
click at [30, 166] on div at bounding box center [26, 165] width 9 height 9
click at [26, 263] on div at bounding box center [26, 260] width 9 height 9
click at [230, 432] on div "Select" at bounding box center [239, 517] width 22 height 7
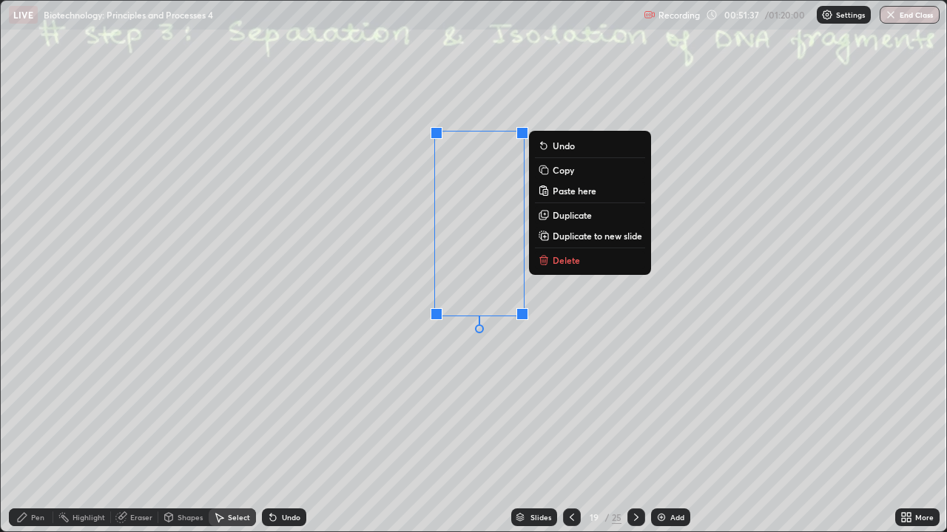
click at [561, 173] on p "Copy" at bounding box center [562, 170] width 21 height 12
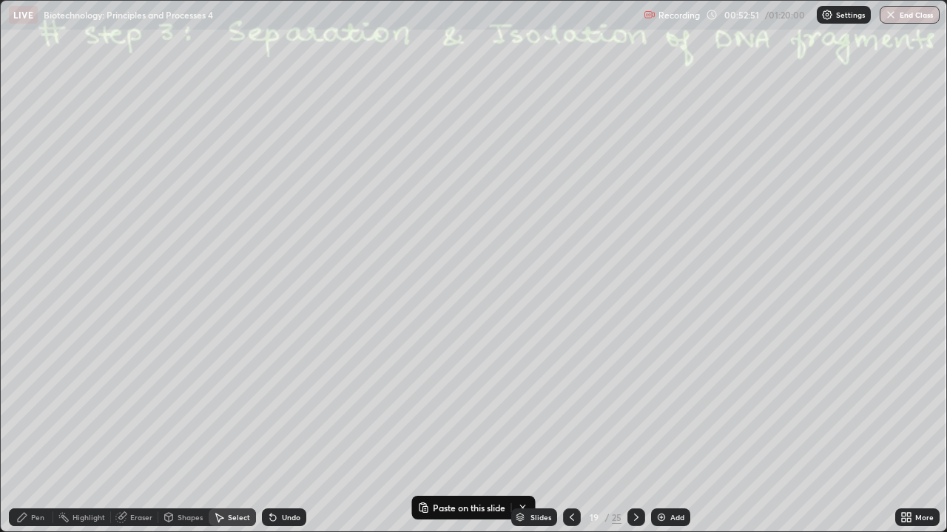
click at [634, 432] on icon at bounding box center [636, 518] width 12 height 12
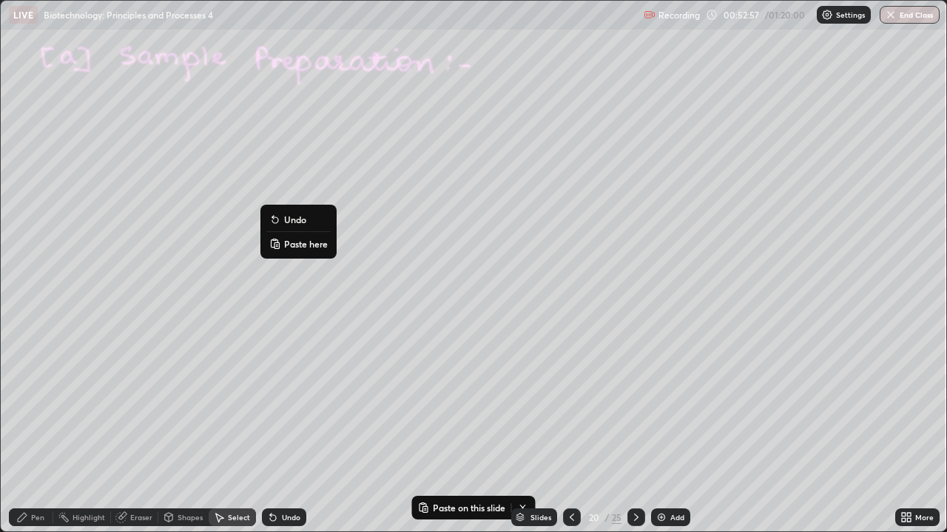
click at [285, 248] on p "Paste here" at bounding box center [306, 244] width 44 height 12
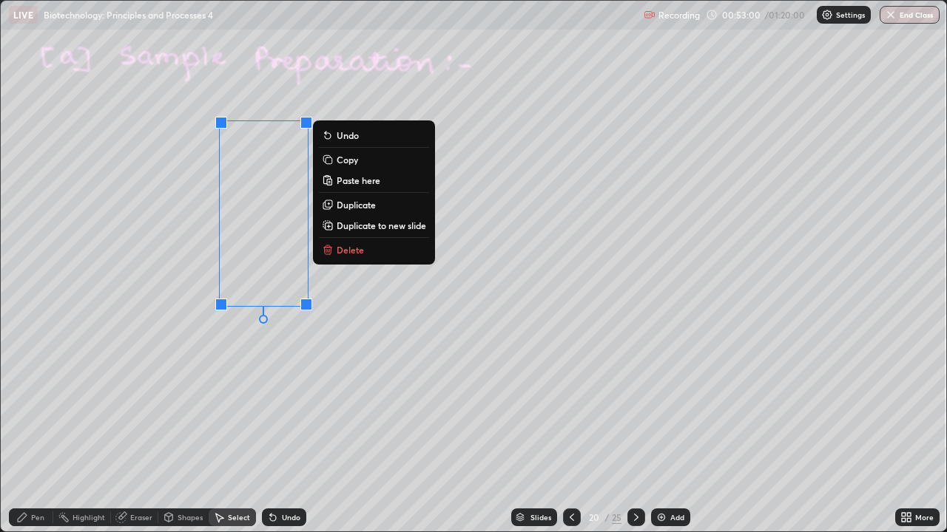
click at [427, 257] on button "Delete" at bounding box center [374, 250] width 110 height 18
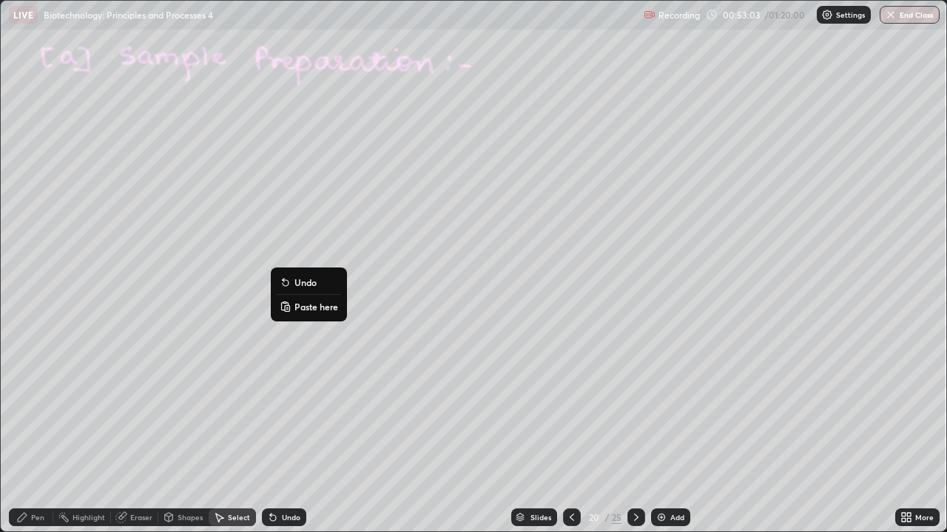
click at [294, 306] on p "Paste here" at bounding box center [316, 307] width 44 height 12
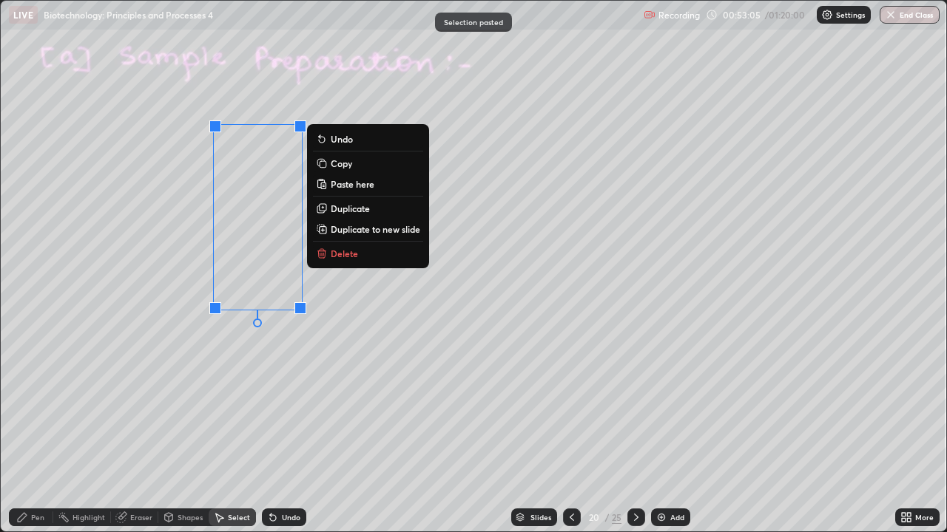
click at [176, 344] on div "0 ° Undo Copy Paste here Duplicate Duplicate to new slide Delete" at bounding box center [473, 266] width 945 height 531
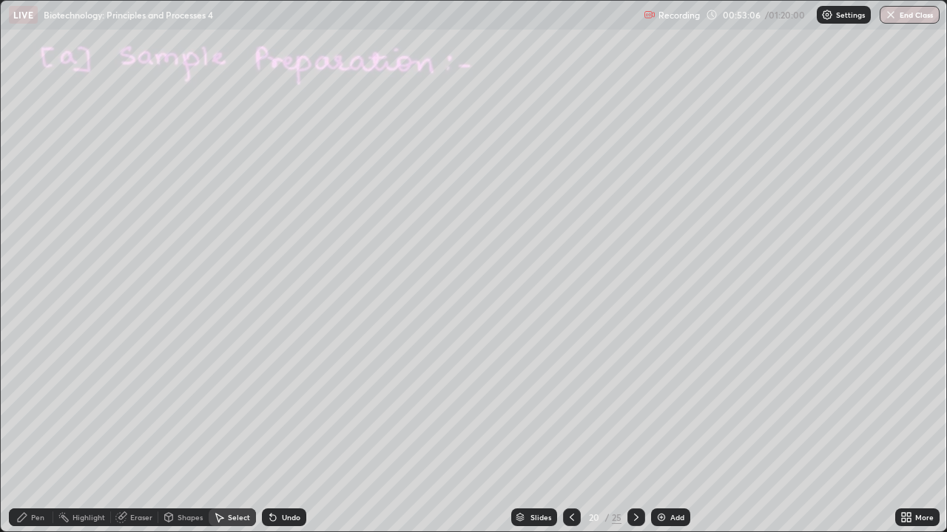
click at [36, 432] on div "Pen" at bounding box center [37, 517] width 13 height 7
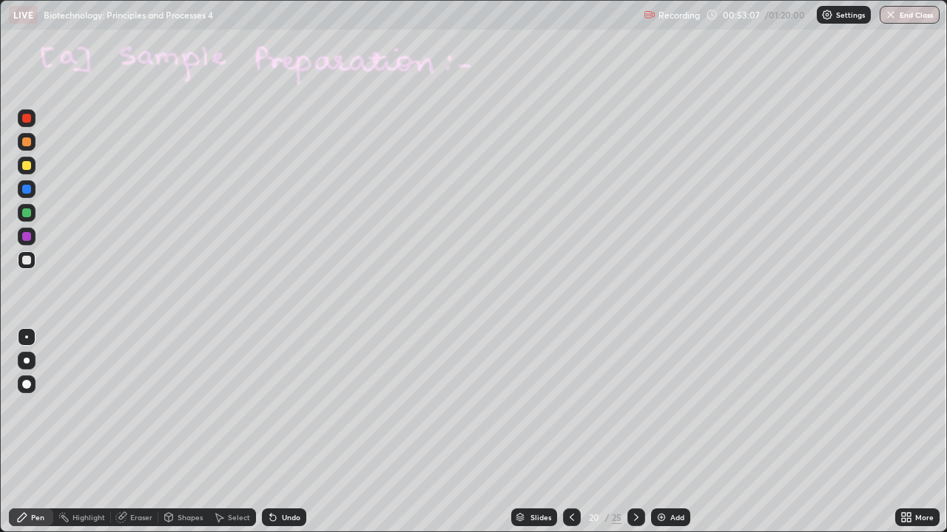
click at [132, 432] on div "Eraser" at bounding box center [141, 517] width 22 height 7
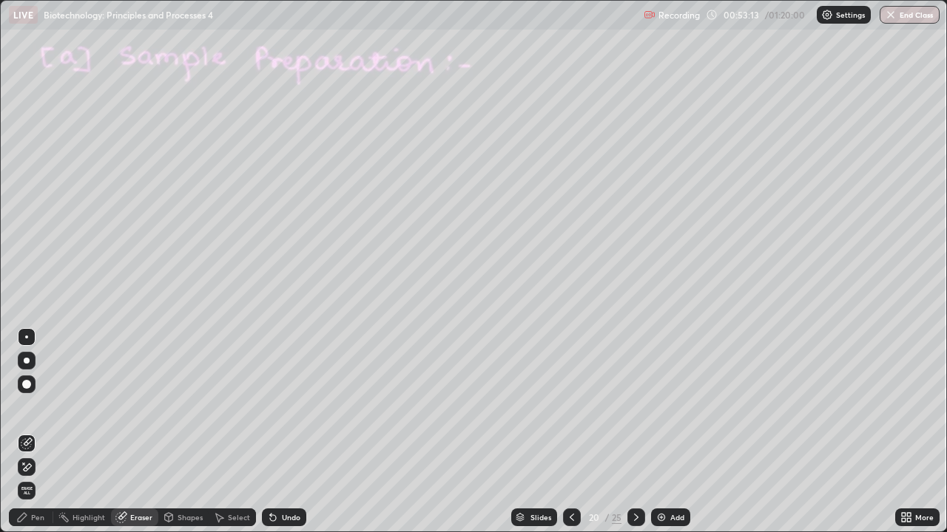
click at [19, 432] on icon at bounding box center [22, 517] width 9 height 9
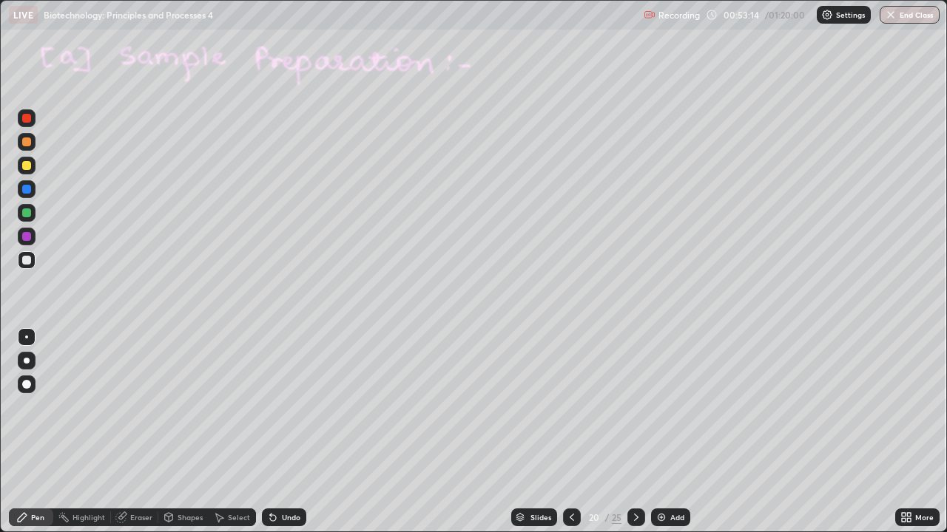
click at [22, 432] on icon at bounding box center [22, 517] width 9 height 9
click at [27, 261] on div at bounding box center [26, 260] width 9 height 9
click at [274, 432] on icon at bounding box center [273, 518] width 6 height 6
click at [24, 214] on div at bounding box center [26, 213] width 9 height 9
click at [24, 189] on div at bounding box center [26, 189] width 9 height 9
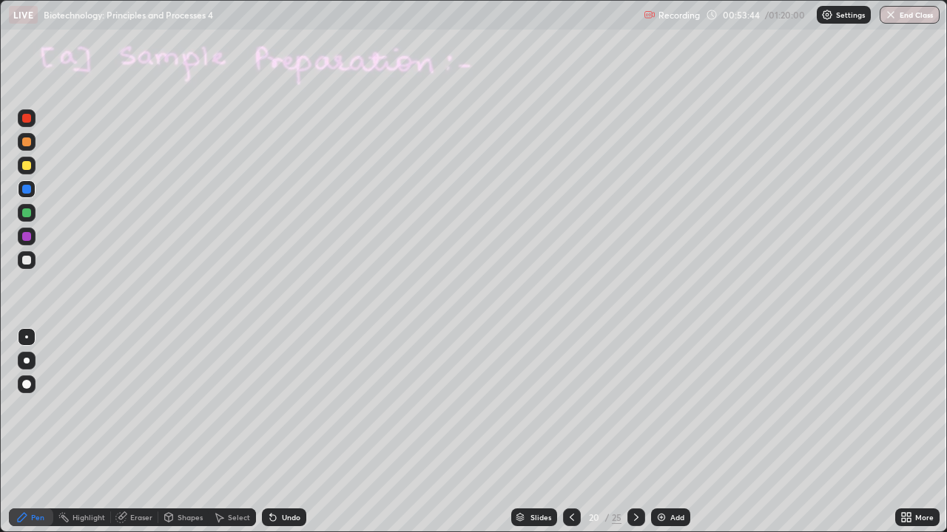
click at [25, 163] on div at bounding box center [26, 165] width 9 height 9
click at [24, 141] on div at bounding box center [26, 142] width 9 height 9
click at [26, 235] on div at bounding box center [26, 236] width 9 height 9
click at [634, 432] on icon at bounding box center [636, 518] width 12 height 12
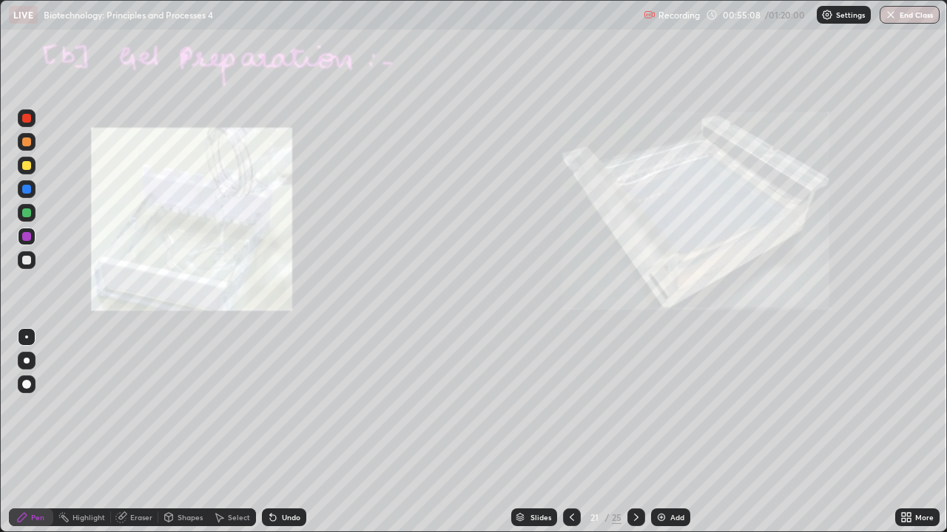
click at [27, 163] on div at bounding box center [26, 165] width 9 height 9
click at [24, 166] on div at bounding box center [26, 165] width 9 height 9
click at [633, 432] on icon at bounding box center [636, 518] width 12 height 12
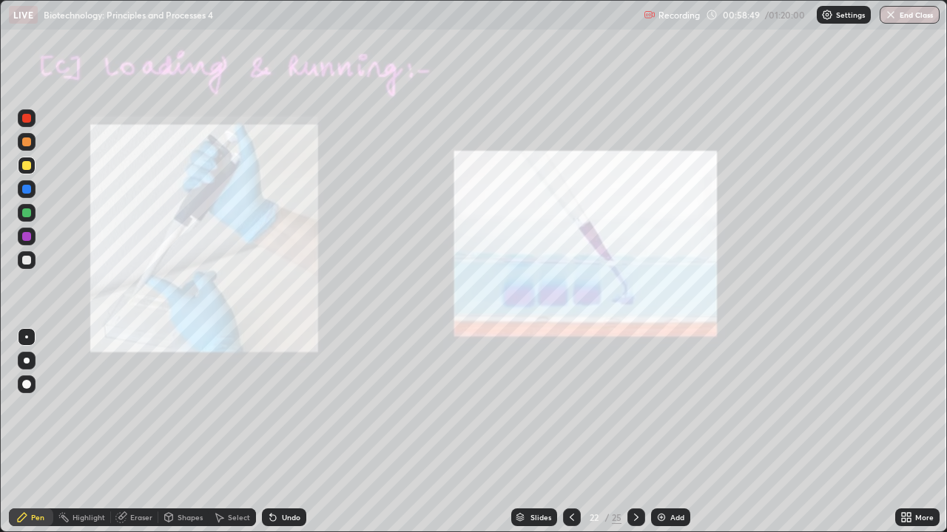
click at [568, 432] on icon at bounding box center [572, 518] width 12 height 12
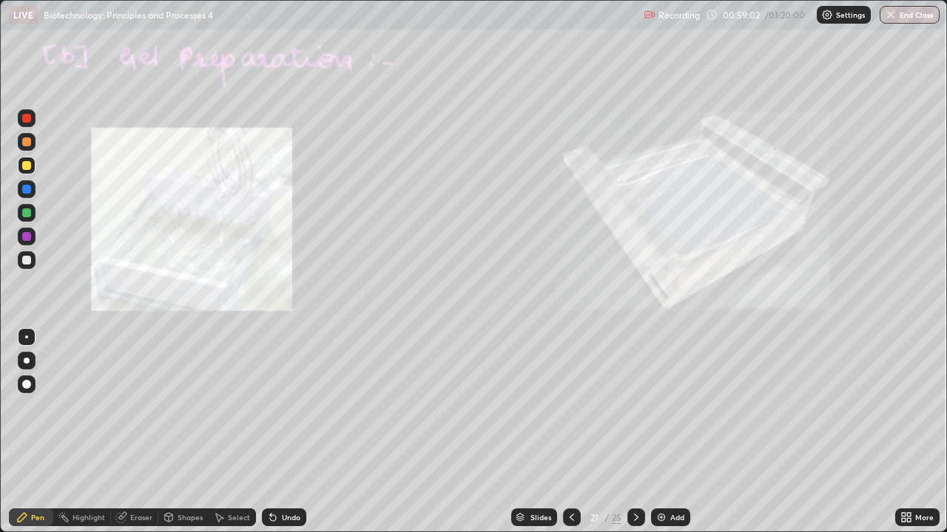
click at [634, 432] on icon at bounding box center [636, 518] width 12 height 12
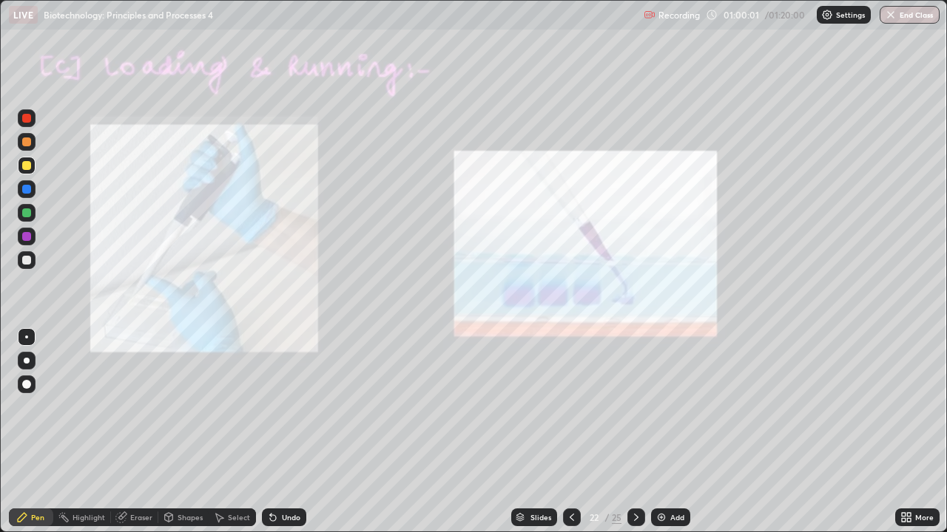
click at [570, 432] on icon at bounding box center [572, 518] width 12 height 12
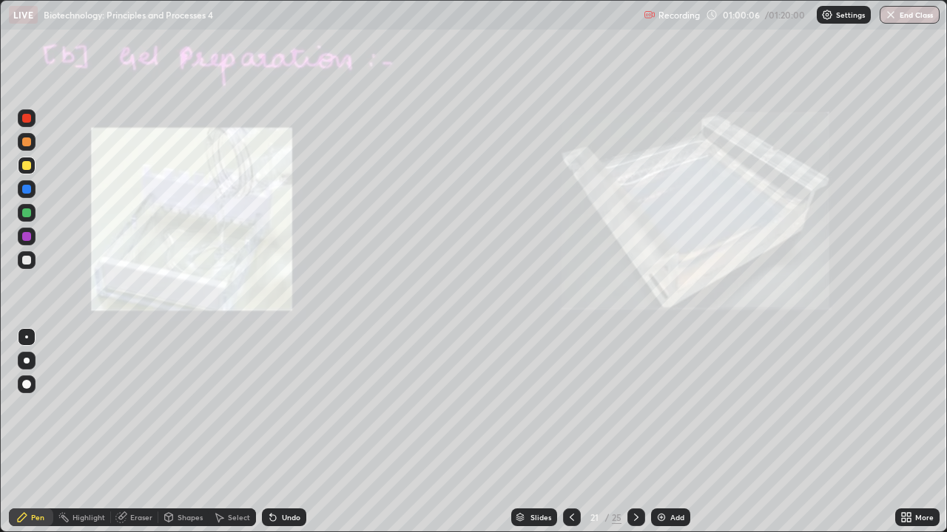
click at [27, 163] on div at bounding box center [26, 165] width 9 height 9
click at [24, 213] on div at bounding box center [26, 213] width 9 height 9
click at [23, 261] on div at bounding box center [26, 260] width 9 height 9
click at [24, 167] on div at bounding box center [26, 165] width 9 height 9
click at [271, 432] on icon at bounding box center [273, 518] width 6 height 6
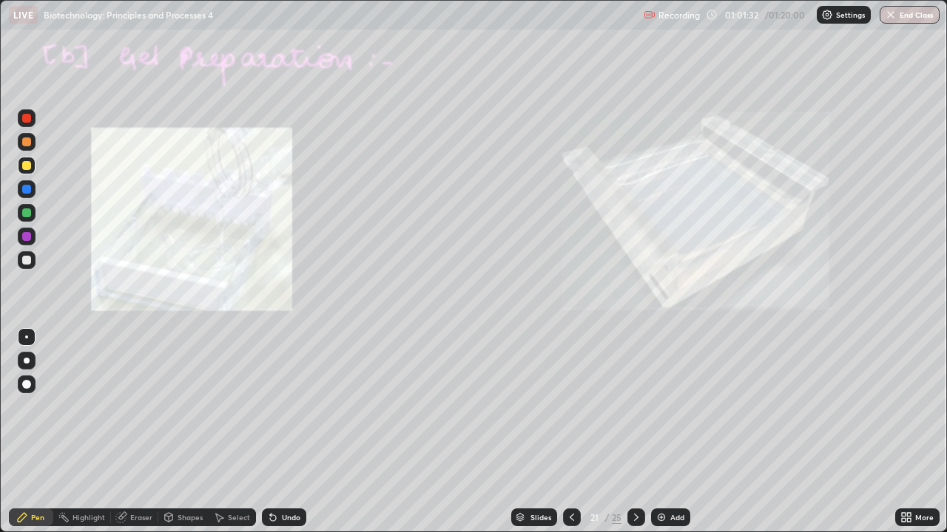
click at [27, 361] on div at bounding box center [27, 361] width 6 height 6
click at [22, 262] on div at bounding box center [26, 260] width 9 height 9
click at [493, 432] on div "Slides 21 / 25 Add" at bounding box center [600, 518] width 589 height 30
click at [532, 432] on div "Slides 21 / 25 Add" at bounding box center [600, 518] width 589 height 30
click at [24, 210] on div at bounding box center [26, 213] width 9 height 9
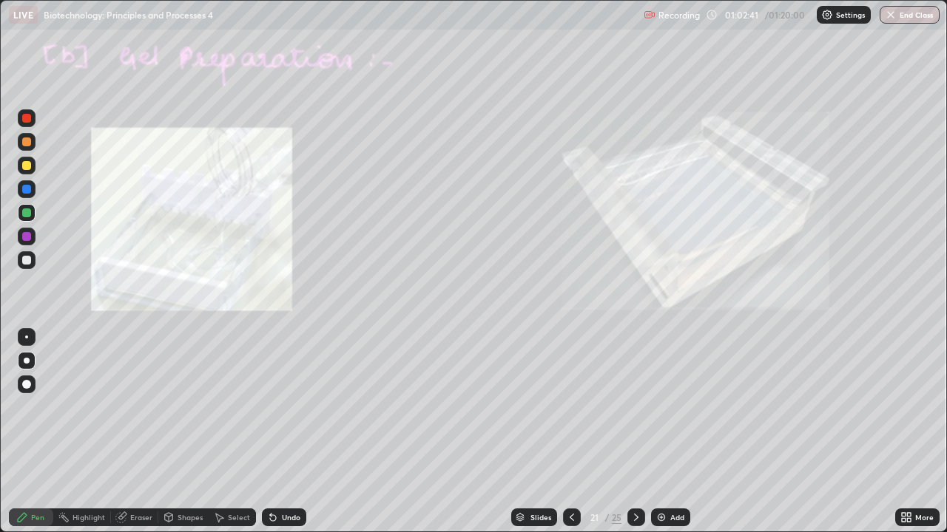
click at [27, 260] on div at bounding box center [26, 260] width 9 height 9
click at [24, 169] on div at bounding box center [26, 165] width 9 height 9
click at [235, 432] on div "Select" at bounding box center [232, 518] width 47 height 18
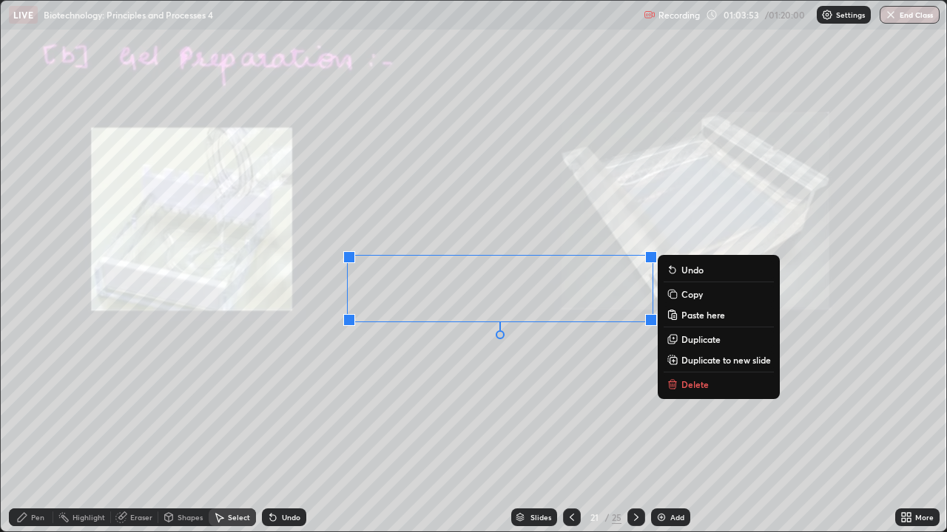
click at [393, 336] on div "0 ° Undo Copy Paste here Duplicate Duplicate to new slide Delete" at bounding box center [473, 266] width 945 height 531
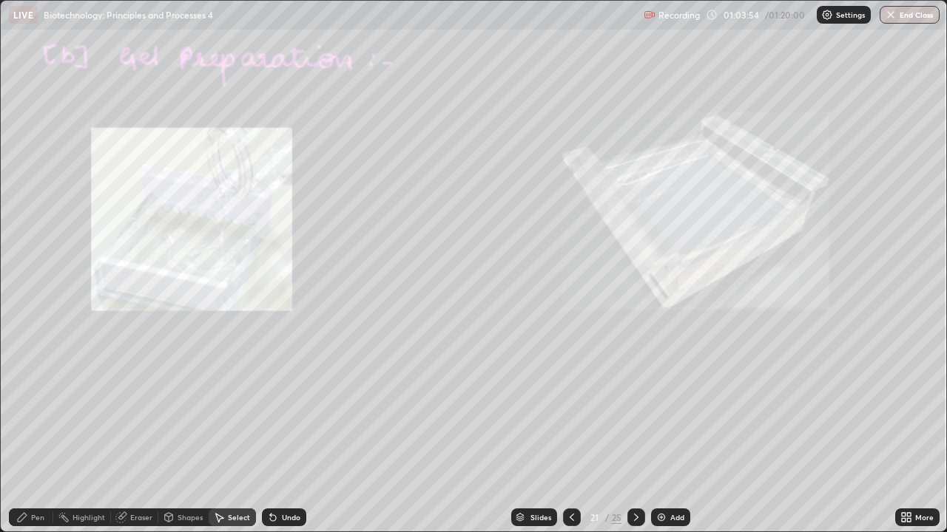
click at [136, 432] on div "Eraser" at bounding box center [141, 517] width 22 height 7
click at [34, 432] on div "Pen" at bounding box center [37, 517] width 13 height 7
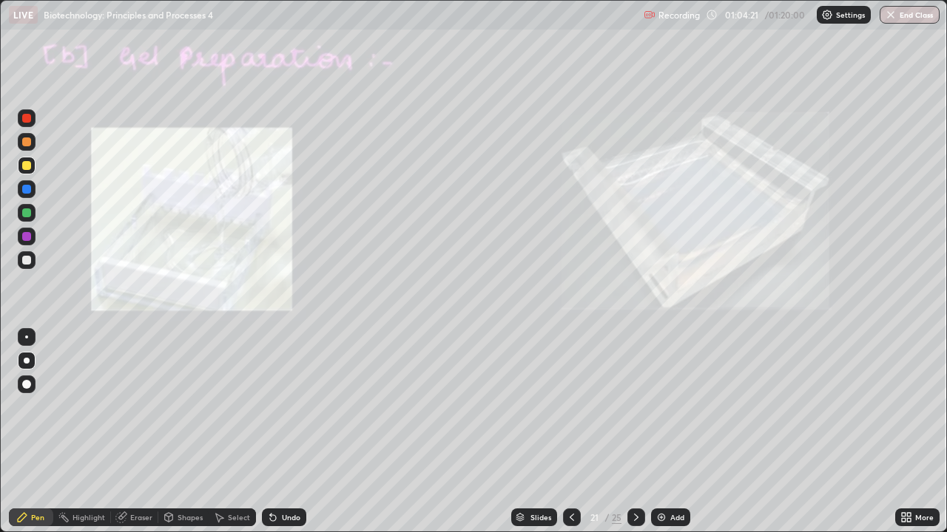
click at [174, 432] on div "Shapes" at bounding box center [183, 518] width 50 height 18
click at [140, 432] on div "Eraser" at bounding box center [141, 517] width 22 height 7
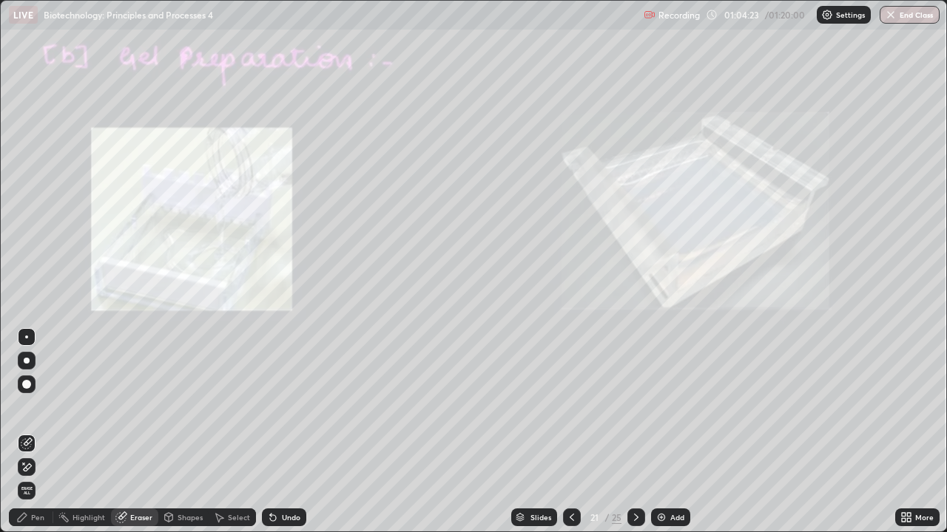
click at [23, 432] on div "Pen" at bounding box center [31, 518] width 44 height 18
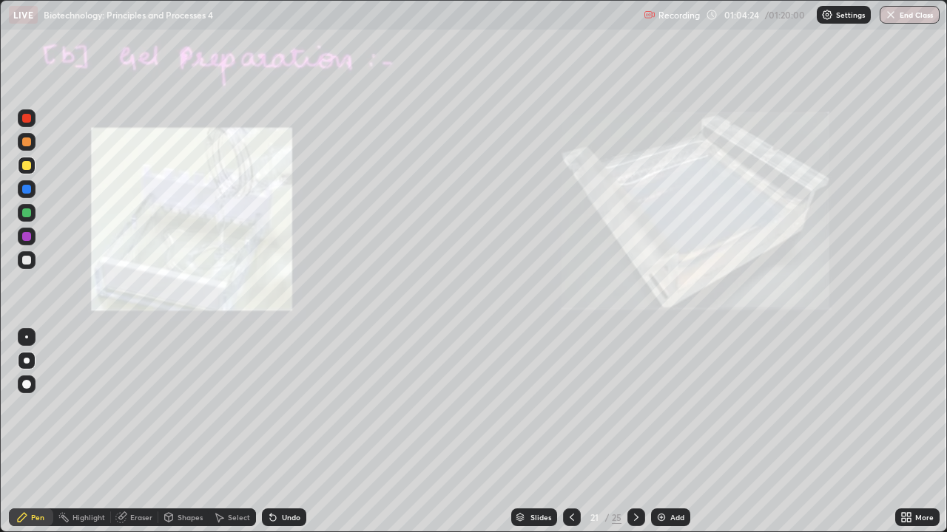
click at [27, 337] on div at bounding box center [26, 337] width 3 height 3
click at [634, 432] on icon at bounding box center [636, 518] width 12 height 12
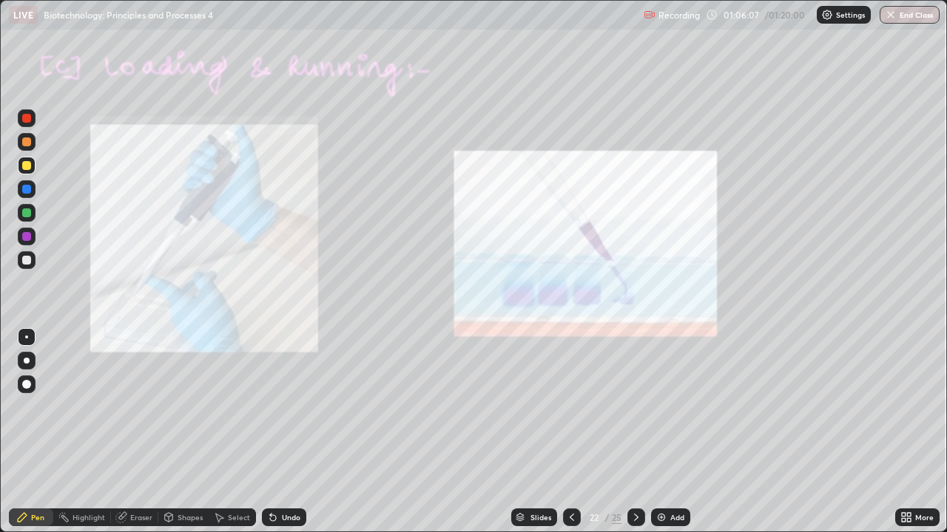
click at [27, 261] on div at bounding box center [26, 260] width 9 height 9
click at [570, 432] on icon at bounding box center [572, 518] width 12 height 12
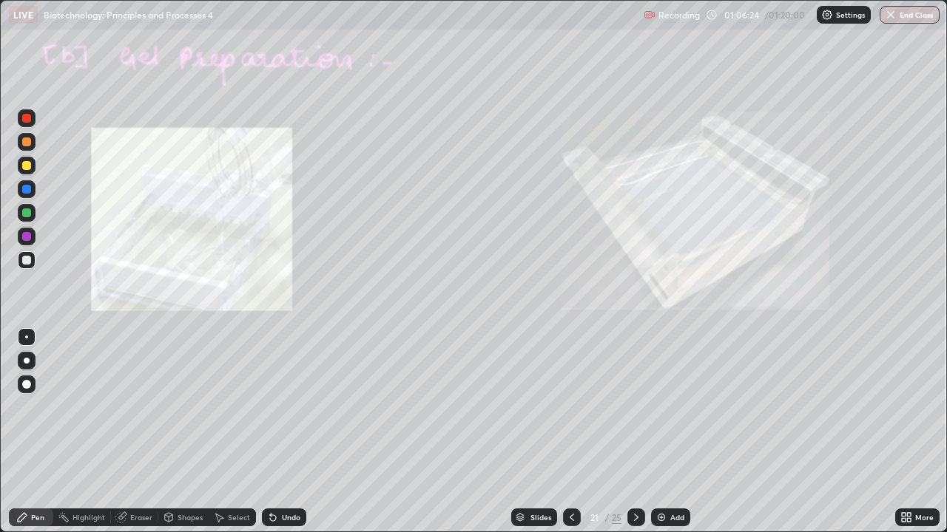
click at [267, 432] on icon at bounding box center [273, 518] width 12 height 12
click at [271, 432] on icon at bounding box center [273, 518] width 6 height 6
click at [635, 432] on icon at bounding box center [636, 517] width 4 height 7
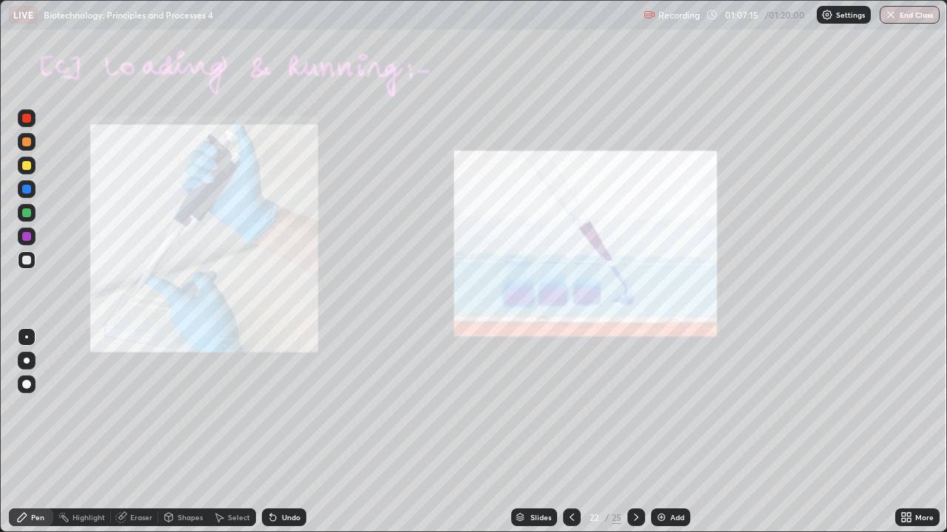
click at [28, 214] on div at bounding box center [26, 213] width 9 height 9
click at [892, 20] on img "button" at bounding box center [890, 15] width 12 height 12
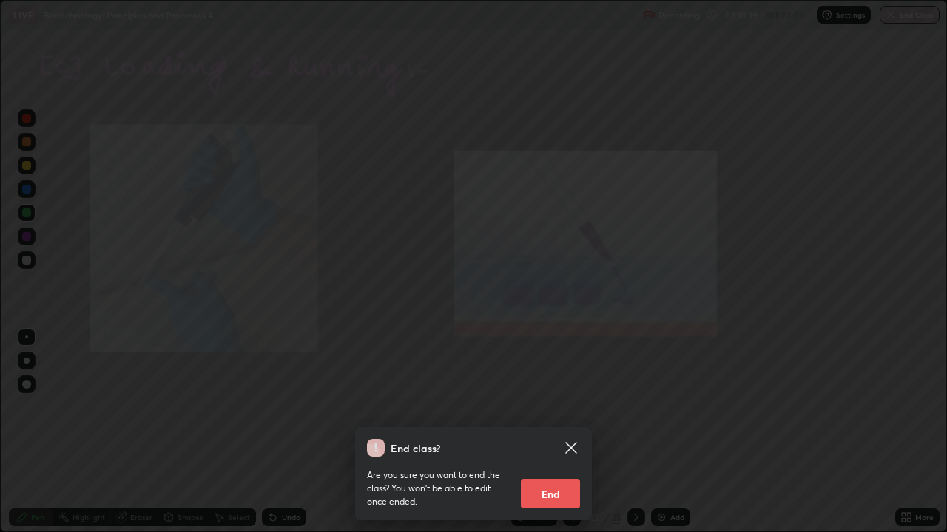
click at [555, 432] on button "End" at bounding box center [550, 494] width 59 height 30
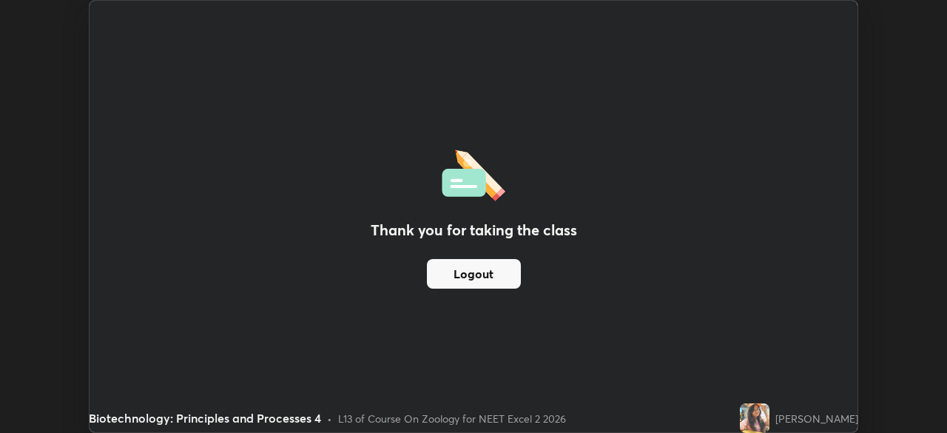
scroll to position [73516, 73002]
